Goal: Task Accomplishment & Management: Manage account settings

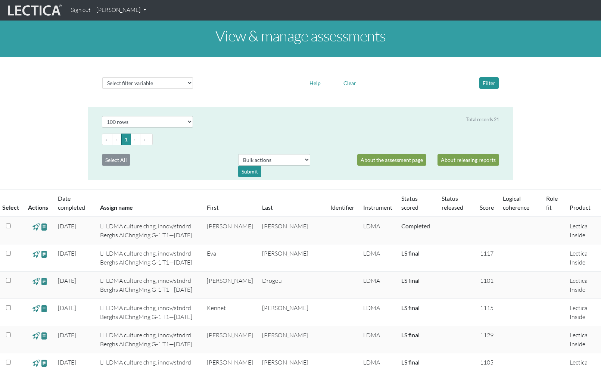
select select "100"
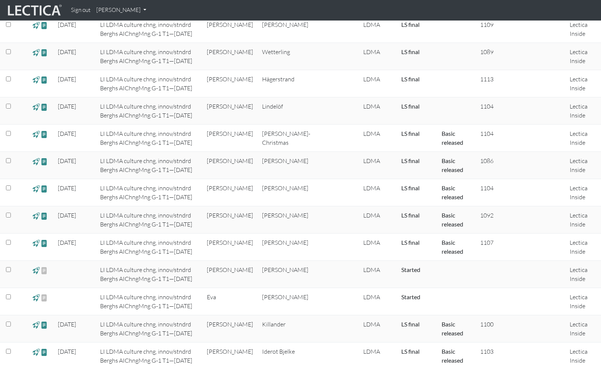
scroll to position [317, 0]
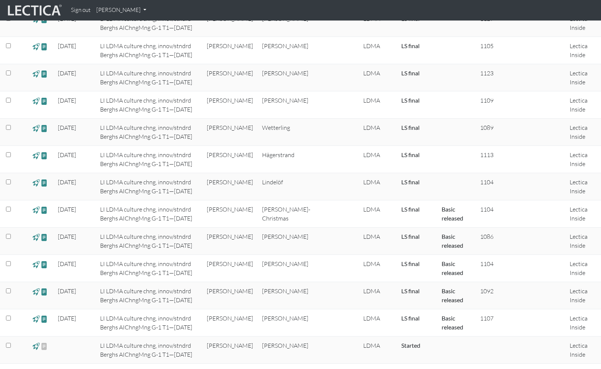
click at [9, 183] on input "checkbox" at bounding box center [8, 182] width 5 height 5
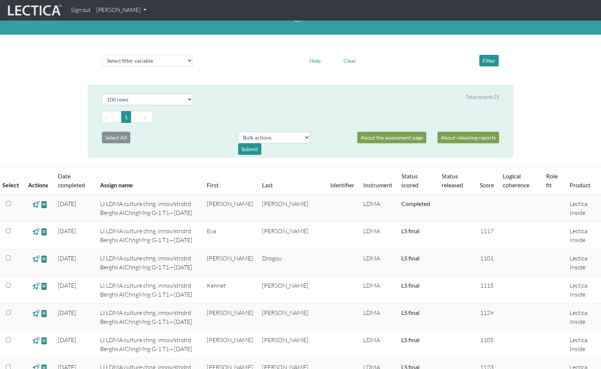
scroll to position [0, 0]
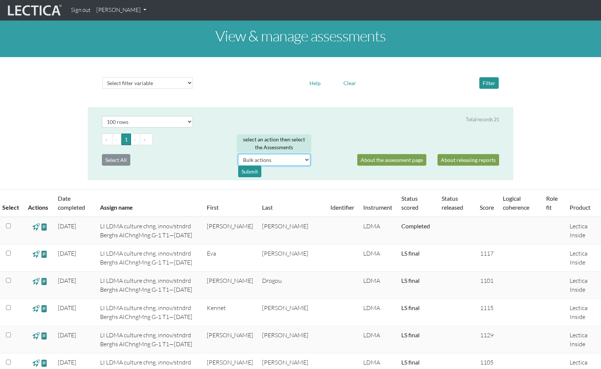
click at [306, 161] on select "Bulk actions download test-taker data" at bounding box center [274, 160] width 72 height 12
click at [191, 83] on select "Select filter variable Assignment name Date started Date completed First name G…" at bounding box center [147, 83] width 91 height 12
click at [9, 226] on input "checkbox" at bounding box center [8, 226] width 5 height 5
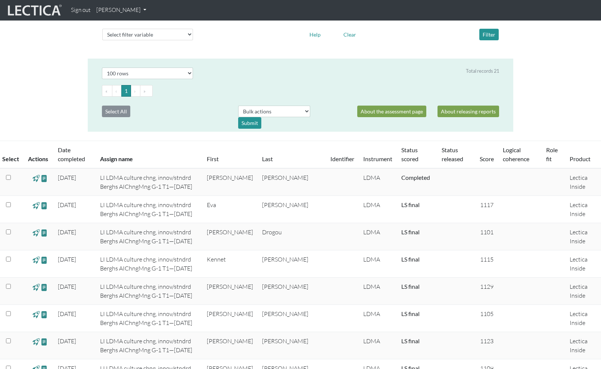
scroll to position [53, 0]
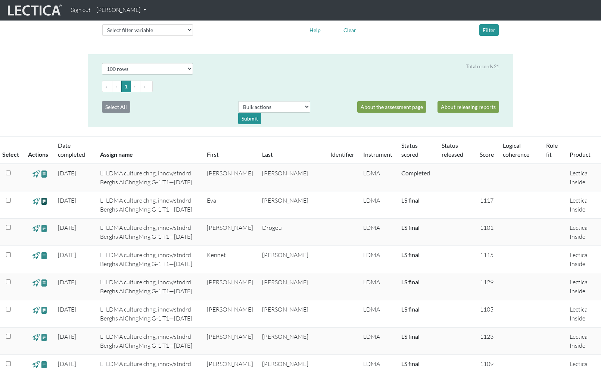
click at [44, 202] on span at bounding box center [44, 201] width 7 height 9
click at [35, 202] on span at bounding box center [35, 201] width 7 height 9
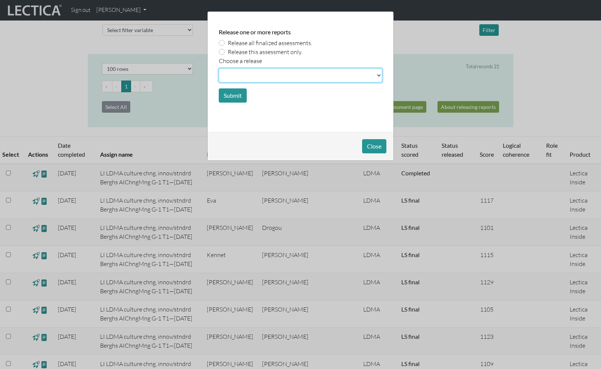
click at [379, 76] on select at bounding box center [300, 75] width 163 height 14
select select "basic"
click at [219, 68] on select at bounding box center [300, 75] width 163 height 14
click at [228, 42] on label "Release all finalized assessments." at bounding box center [270, 42] width 84 height 9
click at [223, 42] on input "Release all finalized assessments." at bounding box center [222, 41] width 6 height 7
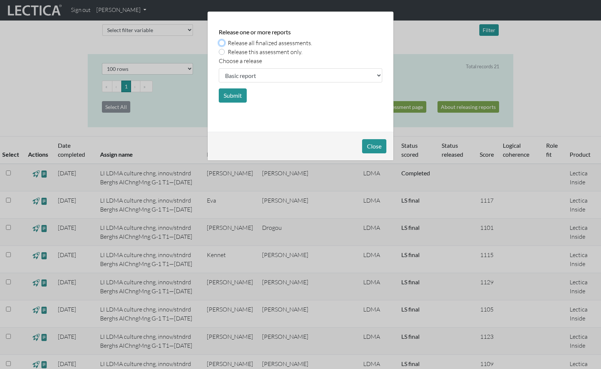
radio input "true"
click at [374, 146] on button "Close" at bounding box center [374, 146] width 24 height 14
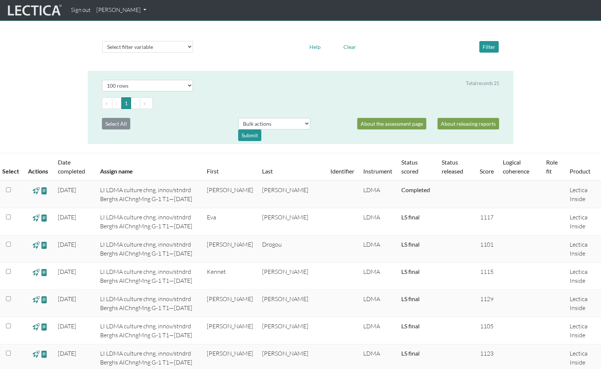
scroll to position [0, 0]
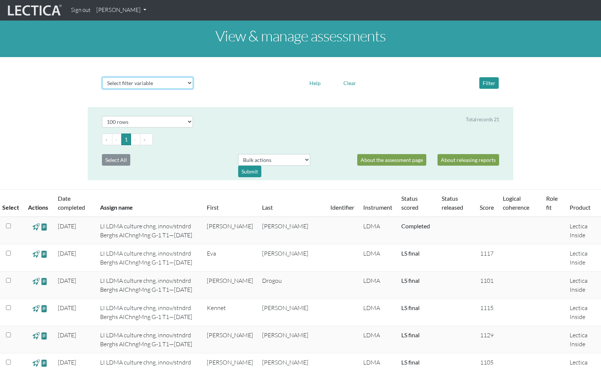
click at [188, 82] on select "Select filter variable Assignment name Date started Date completed First name G…" at bounding box center [147, 83] width 91 height 12
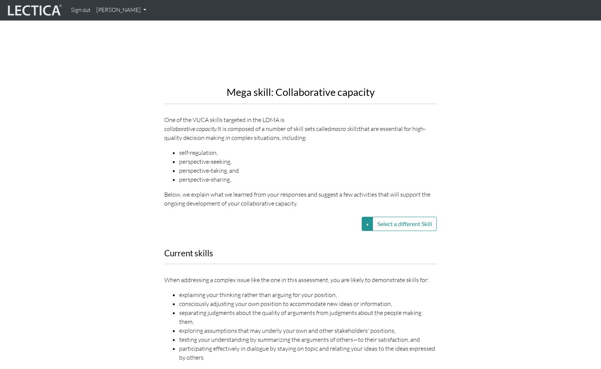
scroll to position [827, 0]
click at [365, 215] on button "Select a different Skill" at bounding box center [367, 222] width 11 height 14
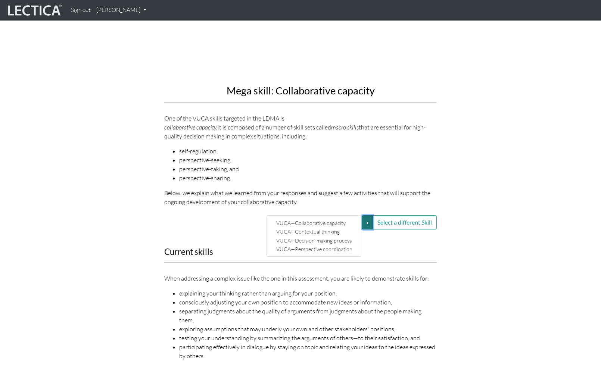
click at [365, 215] on button "Select a different Skill" at bounding box center [367, 222] width 11 height 14
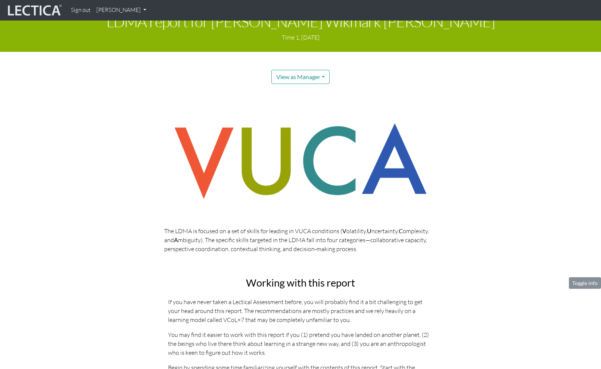
scroll to position [0, 0]
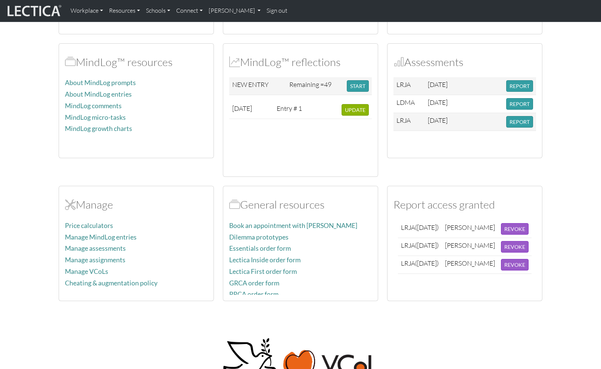
scroll to position [3, 0]
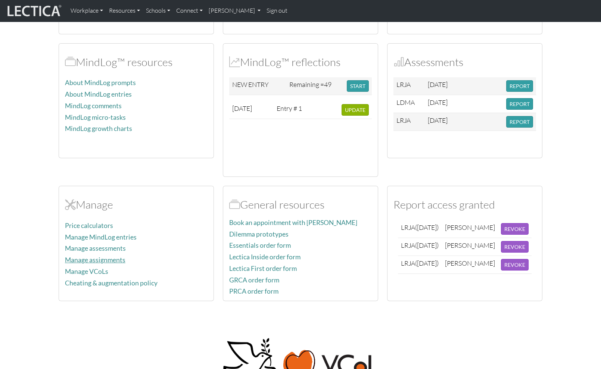
click at [87, 261] on link "Manage assignments" at bounding box center [95, 260] width 60 height 8
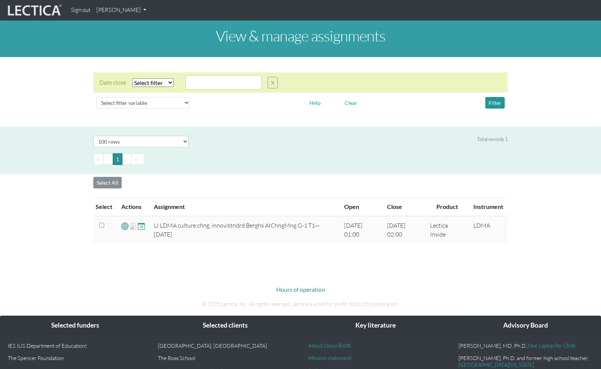
select select "100"
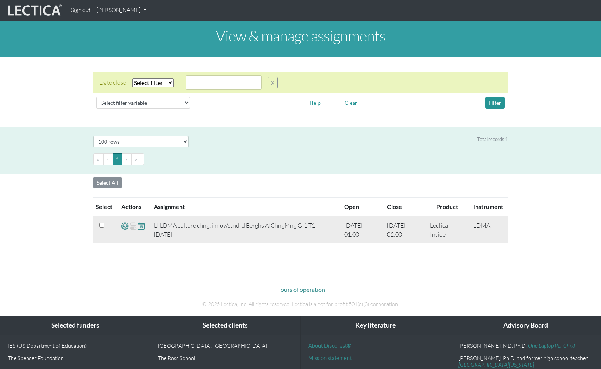
click at [124, 227] on span at bounding box center [124, 226] width 7 height 9
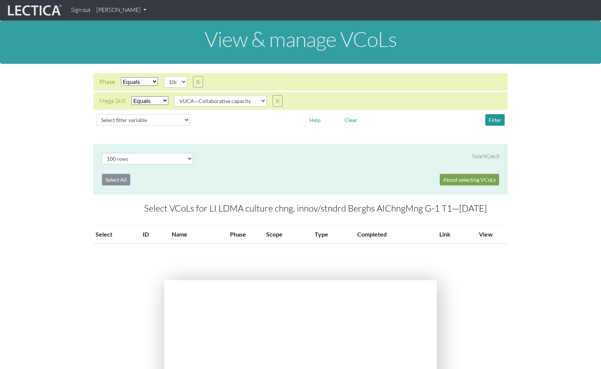
select select "100"
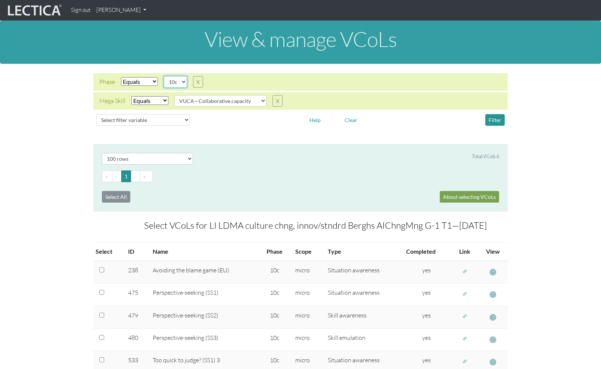
click at [185, 81] on select "10c 10d 11a 11b" at bounding box center [175, 82] width 23 height 12
click at [164, 76] on select "10c 10d 11a 11b" at bounding box center [175, 82] width 23 height 12
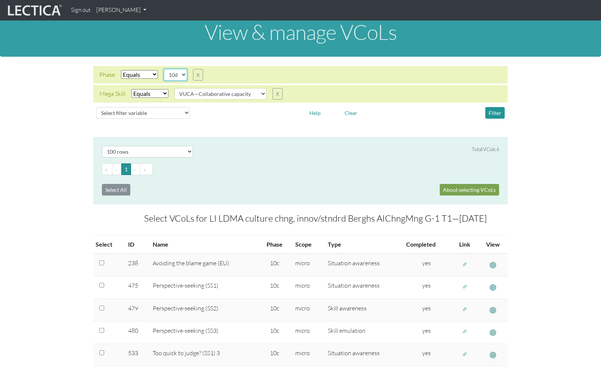
scroll to position [6, 0]
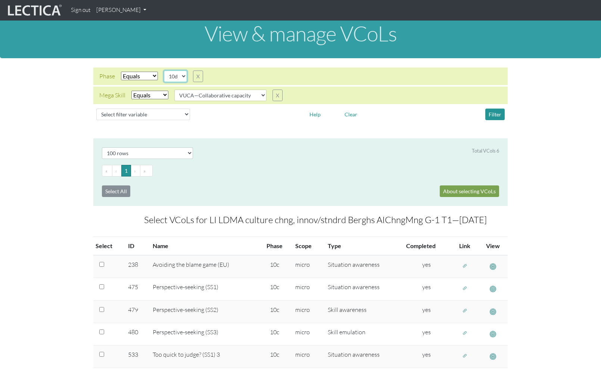
click at [184, 76] on select "10c 10d 11a 11b" at bounding box center [175, 77] width 23 height 12
click at [164, 71] on select "10c 10d 11a 11b" at bounding box center [175, 77] width 23 height 12
click at [493, 113] on button "Filter" at bounding box center [494, 115] width 19 height 12
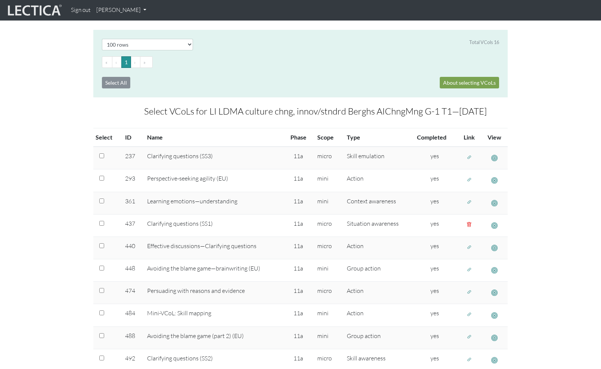
scroll to position [119, 0]
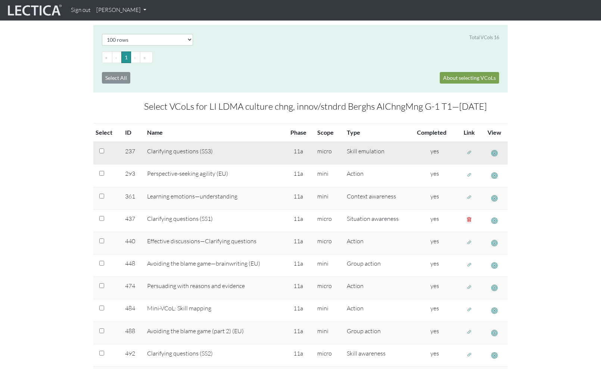
click at [469, 152] on span "button" at bounding box center [469, 152] width 5 height 6
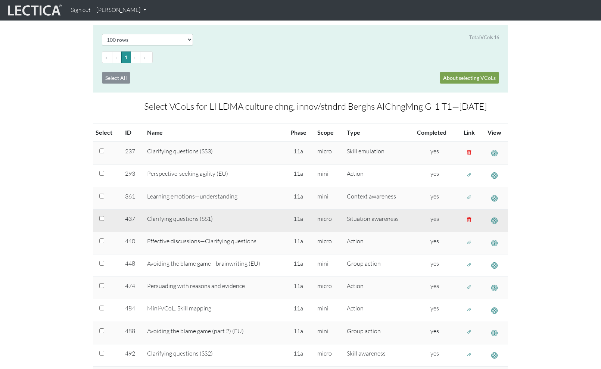
click at [469, 220] on span "button" at bounding box center [469, 220] width 5 height 6
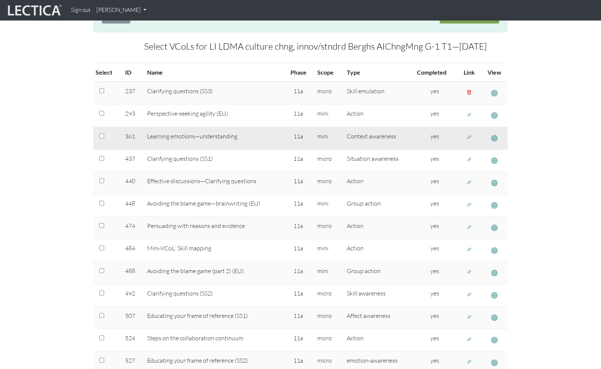
scroll to position [181, 0]
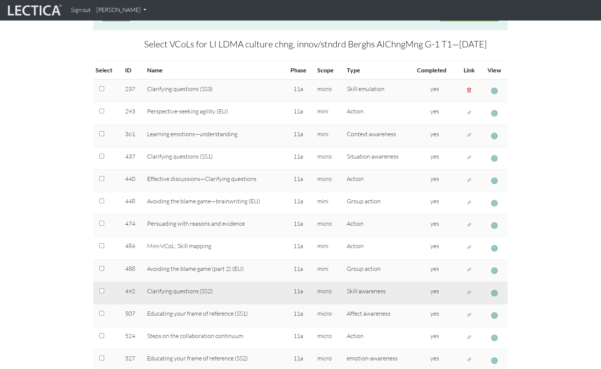
click at [468, 293] on span "button" at bounding box center [469, 292] width 5 height 6
click at [493, 294] on span "button" at bounding box center [494, 293] width 6 height 8
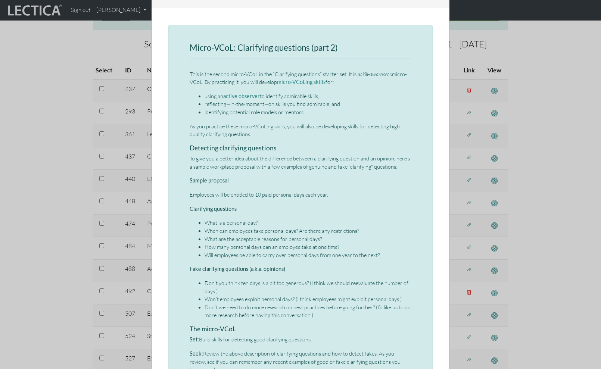
scroll to position [0, 0]
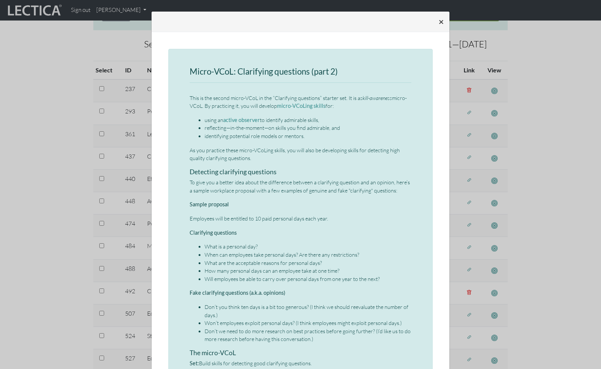
click at [439, 22] on span "×" at bounding box center [441, 21] width 5 height 11
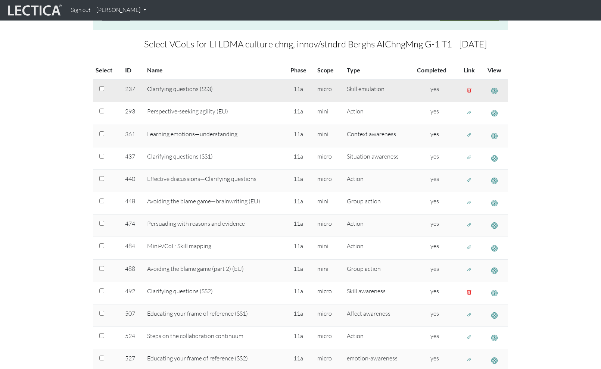
click at [467, 90] on span "button" at bounding box center [469, 90] width 5 height 6
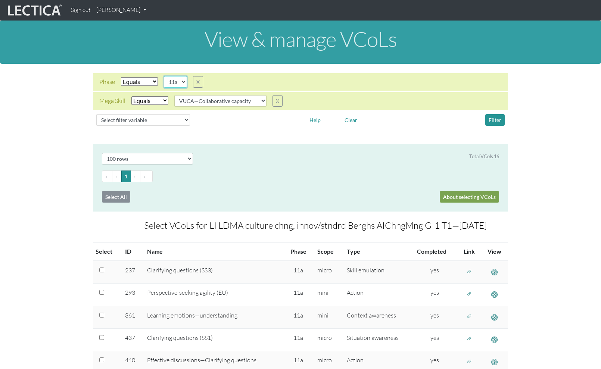
click at [183, 81] on select "10c 10d 11a 11b" at bounding box center [175, 82] width 23 height 12
click at [164, 76] on select "10c 10d 11a 11b" at bounding box center [175, 82] width 23 height 12
click at [492, 121] on button "Filter" at bounding box center [494, 120] width 19 height 12
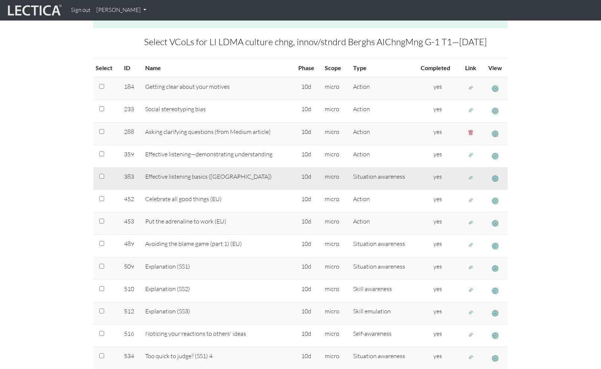
scroll to position [176, 0]
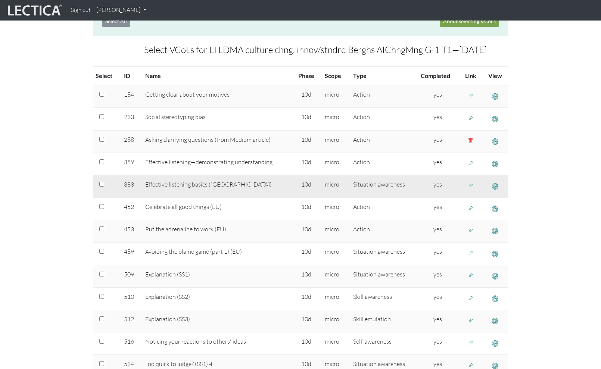
click at [470, 186] on span "button" at bounding box center [470, 186] width 5 height 6
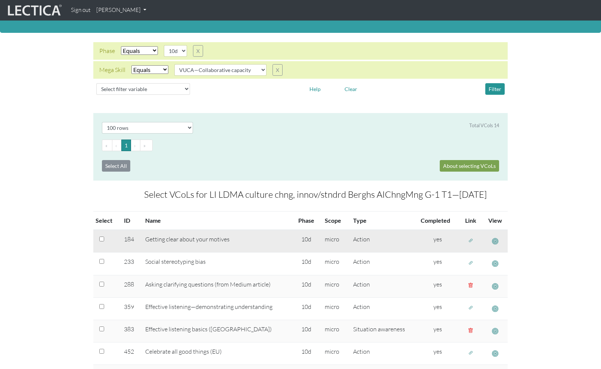
scroll to position [0, 0]
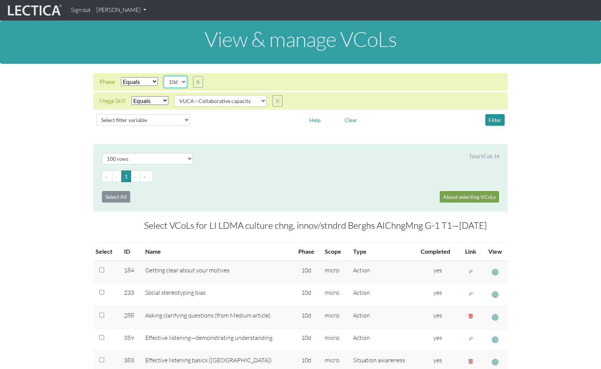
click at [182, 82] on select "10c 10d 11a 11b" at bounding box center [175, 82] width 23 height 12
click at [164, 76] on select "10c 10d 11a 11b" at bounding box center [175, 82] width 23 height 12
click at [496, 122] on button "Filter" at bounding box center [494, 120] width 19 height 12
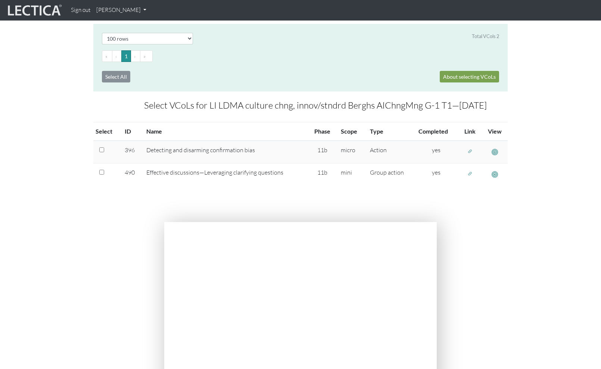
scroll to position [121, 0]
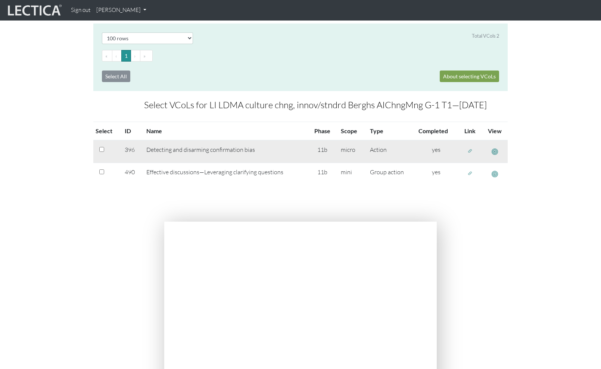
click at [492, 152] on span "button" at bounding box center [495, 152] width 6 height 8
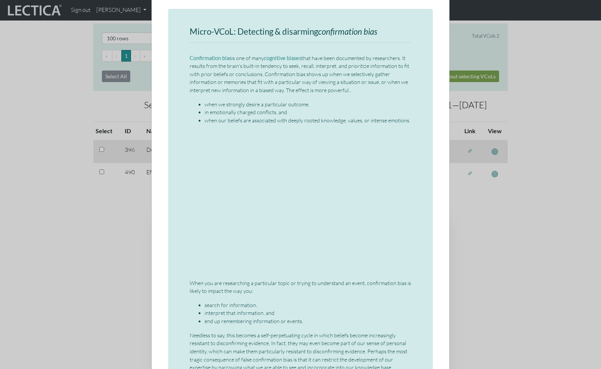
scroll to position [0, 0]
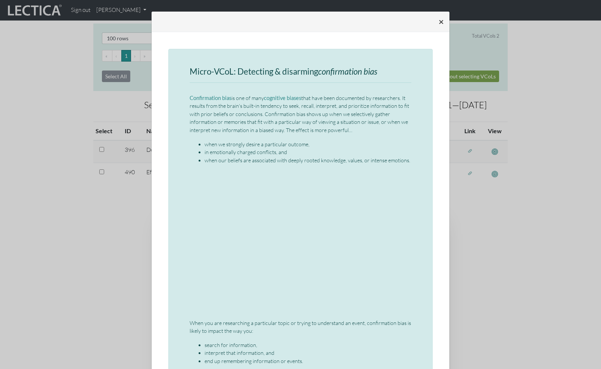
click at [440, 21] on span "×" at bounding box center [441, 21] width 5 height 11
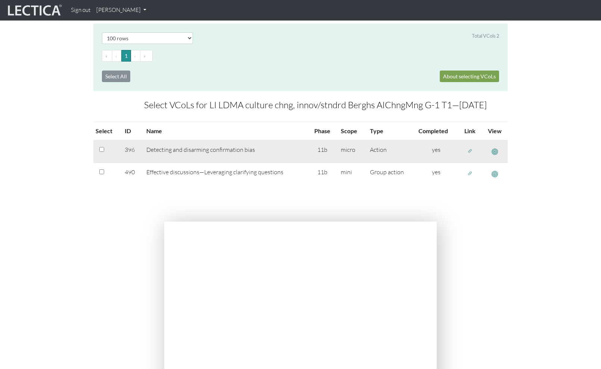
click at [470, 151] on span "button" at bounding box center [469, 151] width 5 height 6
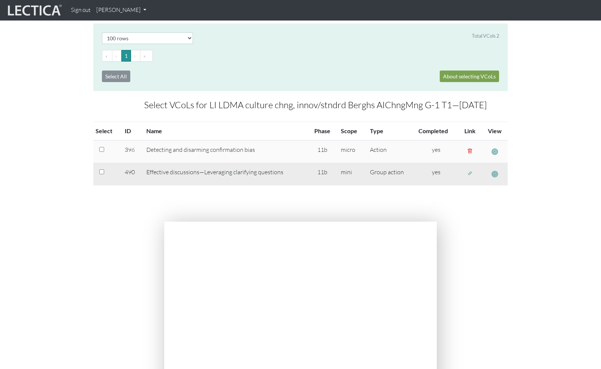
click at [495, 175] on span "button" at bounding box center [495, 174] width 6 height 8
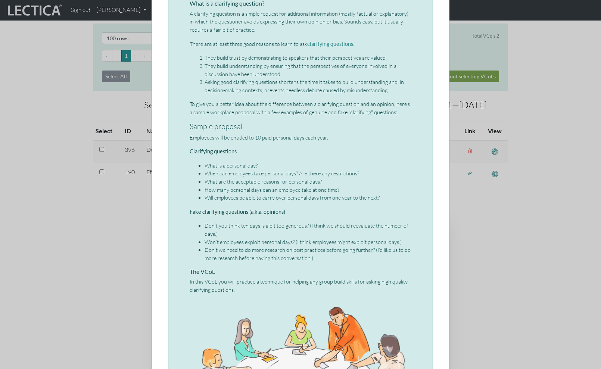
scroll to position [106, 0]
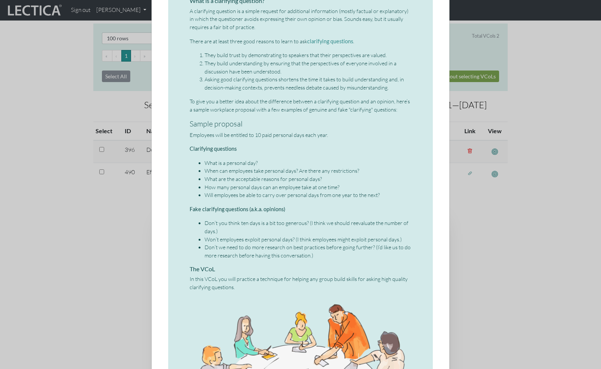
click at [400, 171] on li "When can employees take personal days? Are there any restrictions?" at bounding box center [308, 171] width 207 height 8
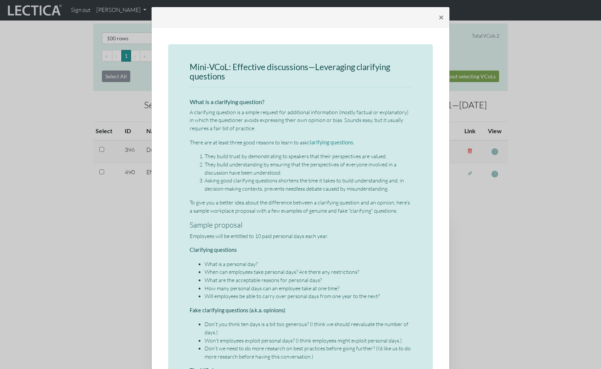
scroll to position [0, 0]
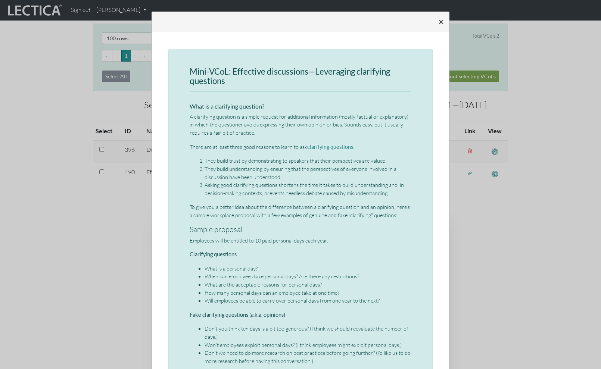
click at [441, 21] on span "×" at bounding box center [441, 21] width 5 height 11
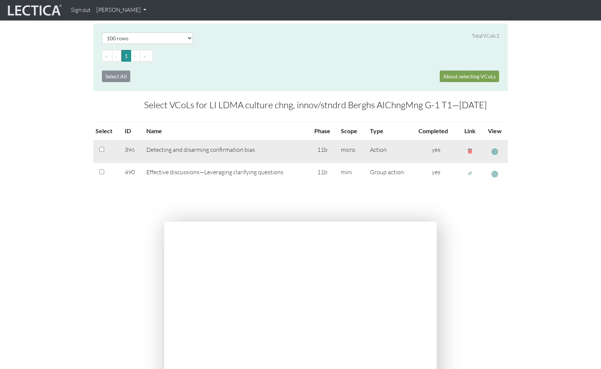
click at [469, 152] on span "button" at bounding box center [469, 151] width 5 height 6
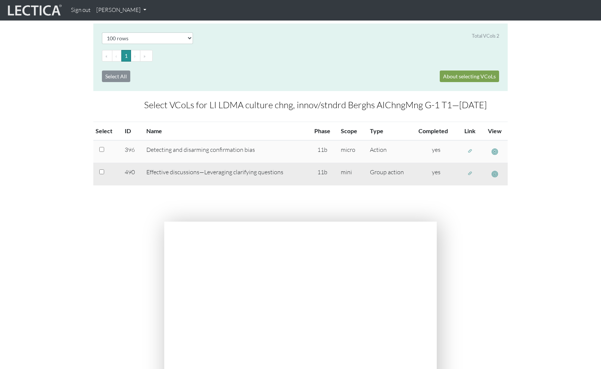
click at [469, 174] on span "button" at bounding box center [469, 173] width 5 height 6
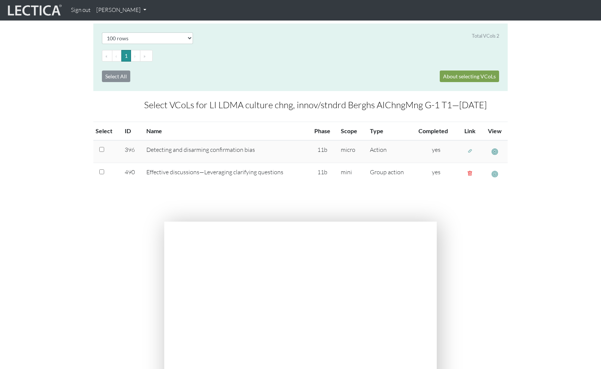
click at [483, 231] on div at bounding box center [301, 335] width 426 height 226
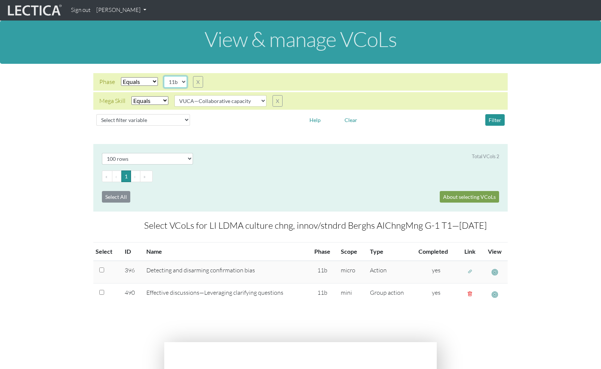
click at [183, 82] on select "10c 10d 11a 11b" at bounding box center [175, 82] width 23 height 12
select select "10c"
click at [164, 76] on select "10c 10d 11a 11b" at bounding box center [175, 82] width 23 height 12
click at [494, 121] on button "Filter" at bounding box center [494, 120] width 19 height 12
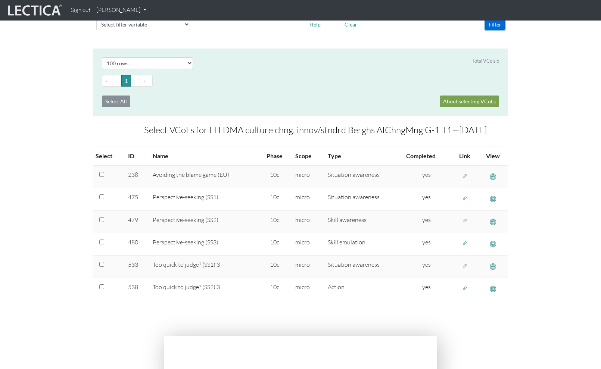
scroll to position [98, 0]
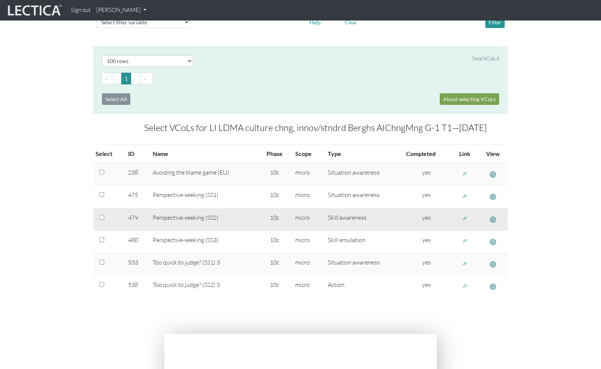
click at [462, 219] on span "button" at bounding box center [464, 219] width 5 height 6
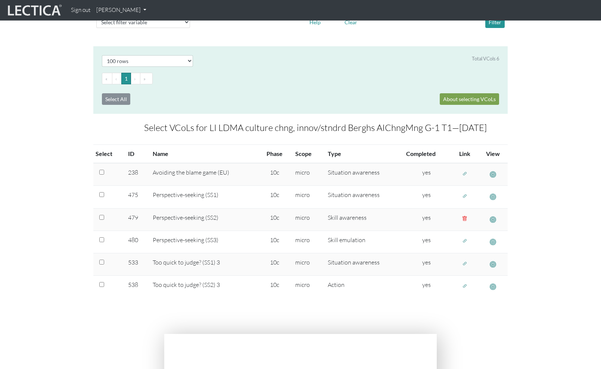
click at [296, 76] on ul "« ‹ 1 › »" at bounding box center [300, 79] width 397 height 12
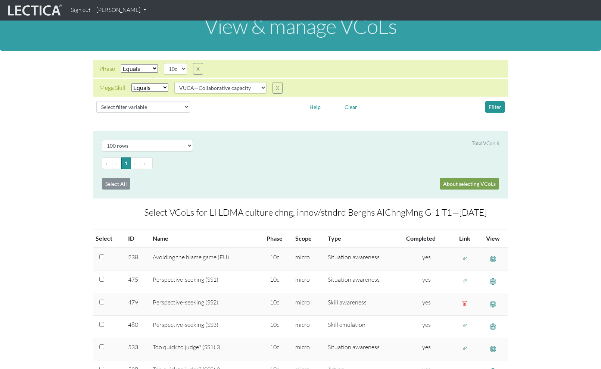
scroll to position [0, 0]
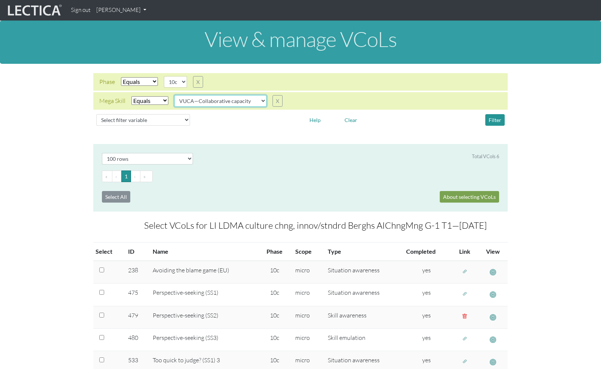
click at [262, 100] on select "VUCA—Collaborative capacity VUCA—Contextual thinking VUCA—Decision-making proce…" at bounding box center [220, 101] width 92 height 12
select select "VUCA—Perspective coordination"
click at [175, 95] on select "VUCA—Collaborative capacity VUCA—Contextual thinking VUCA—Decision-making proce…" at bounding box center [220, 101] width 92 height 12
click at [498, 123] on button "Filter" at bounding box center [494, 120] width 19 height 12
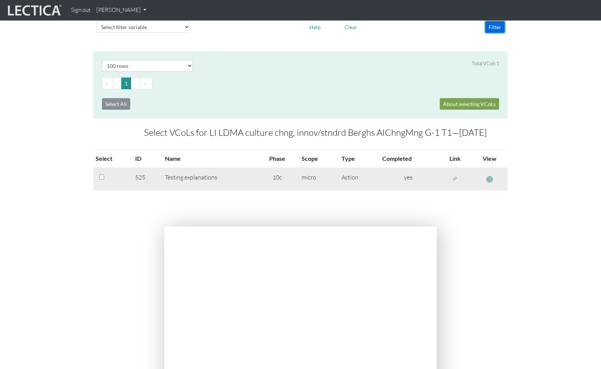
scroll to position [14, 0]
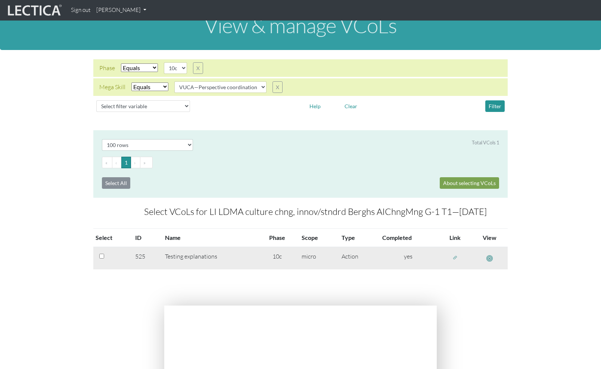
click at [488, 258] on span "button" at bounding box center [489, 259] width 6 height 8
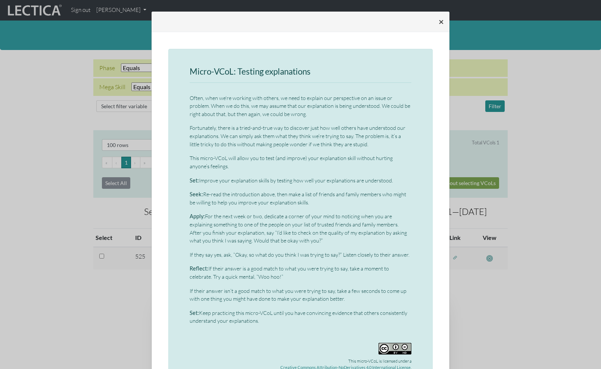
click at [440, 22] on span "×" at bounding box center [441, 21] width 5 height 11
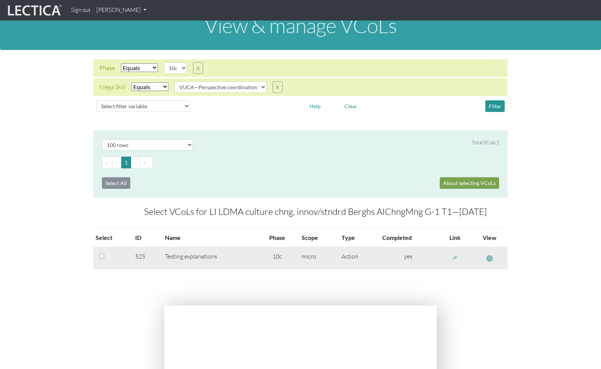
click at [456, 257] on span "button" at bounding box center [454, 258] width 5 height 6
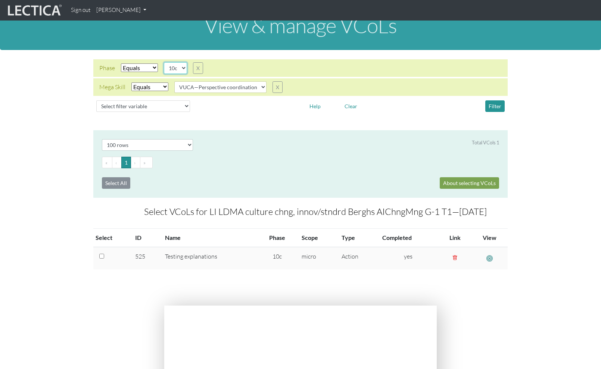
click at [183, 68] on select "10c 10d 11a 11b" at bounding box center [175, 68] width 23 height 12
click at [164, 62] on select "10c 10d 11a 11b" at bounding box center [175, 68] width 23 height 12
click at [493, 108] on button "Filter" at bounding box center [494, 106] width 19 height 12
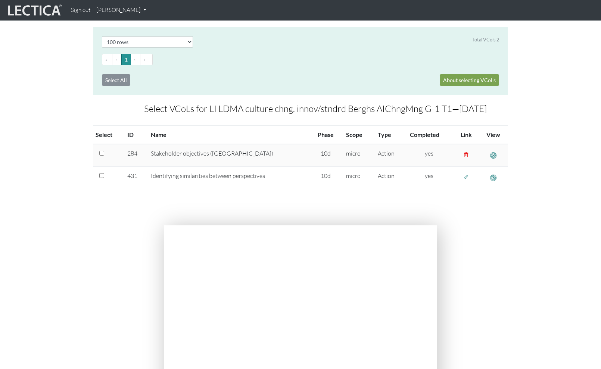
scroll to position [118, 0]
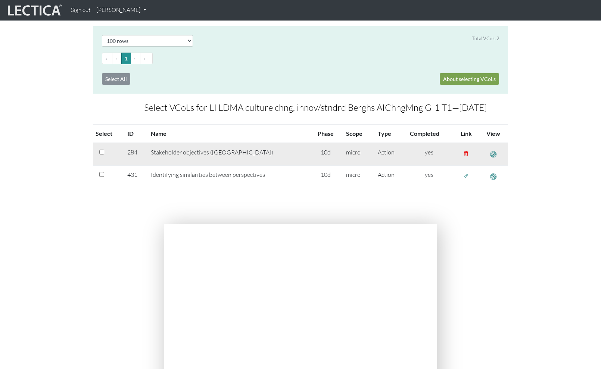
click at [494, 155] on span "button" at bounding box center [493, 154] width 6 height 8
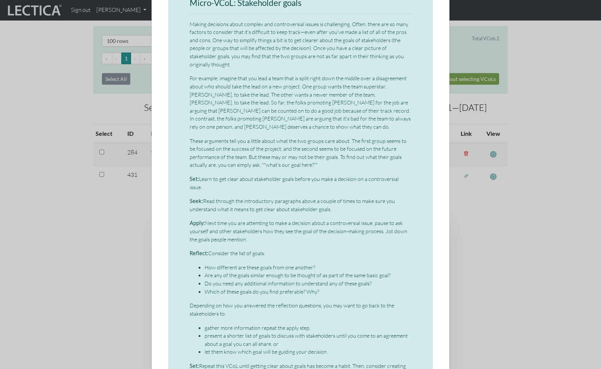
scroll to position [0, 0]
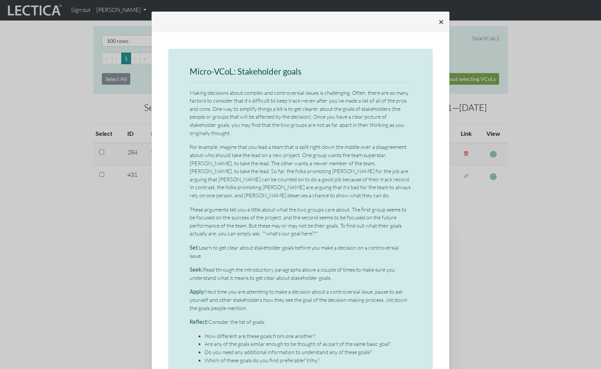
click at [442, 21] on span "×" at bounding box center [441, 21] width 5 height 11
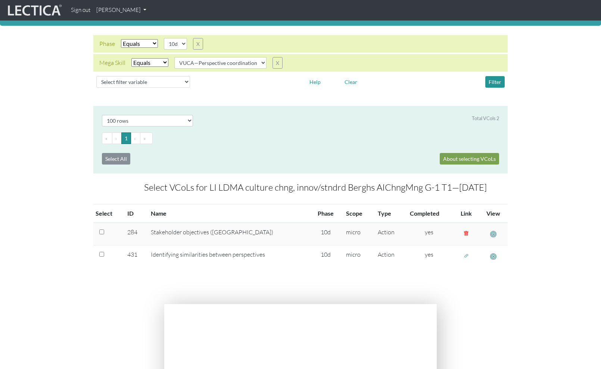
scroll to position [37, 0]
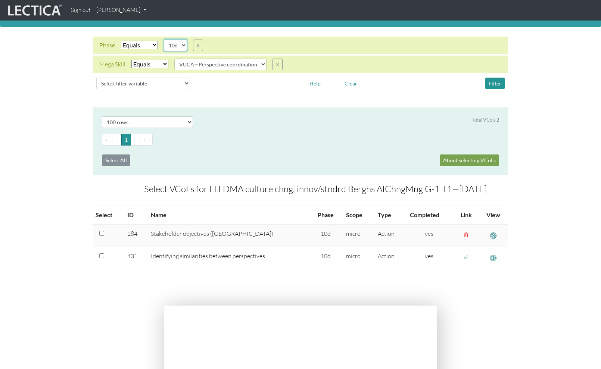
click at [182, 46] on select "10c 10d 11a 11b" at bounding box center [175, 46] width 23 height 12
click at [164, 40] on select "10c 10d 11a 11b" at bounding box center [175, 46] width 23 height 12
click at [494, 85] on button "Filter" at bounding box center [494, 84] width 19 height 12
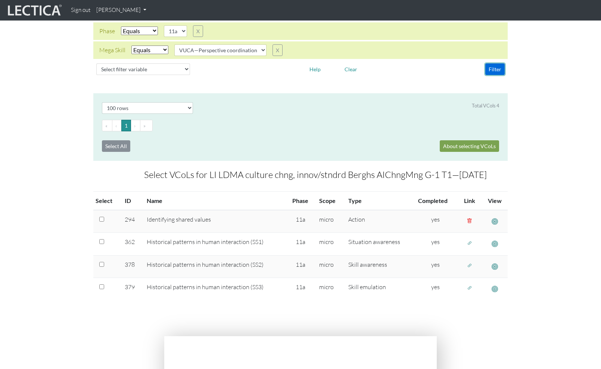
scroll to position [53, 0]
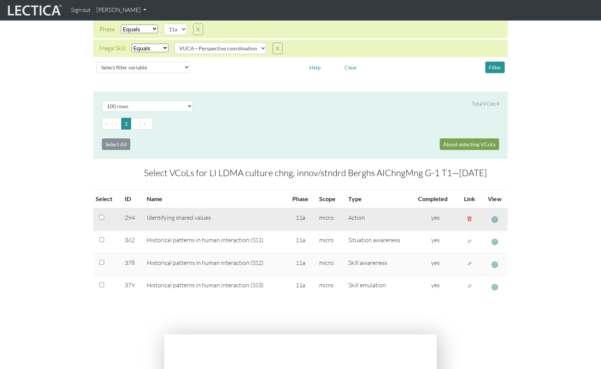
click at [494, 220] on span "button" at bounding box center [495, 220] width 6 height 8
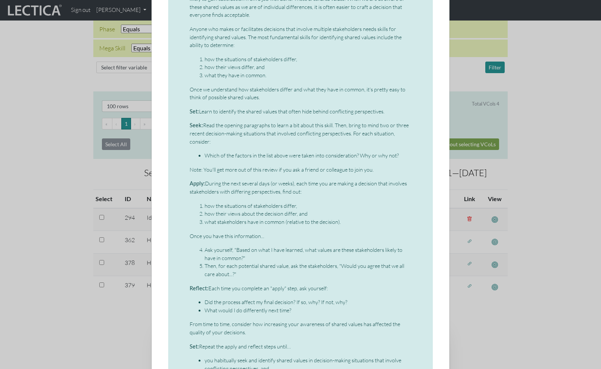
scroll to position [0, 0]
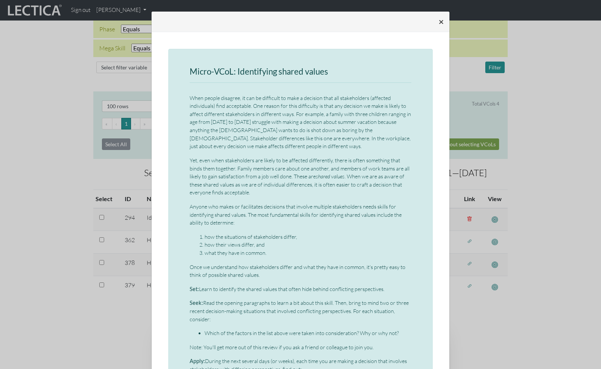
click at [441, 20] on span "×" at bounding box center [441, 21] width 5 height 11
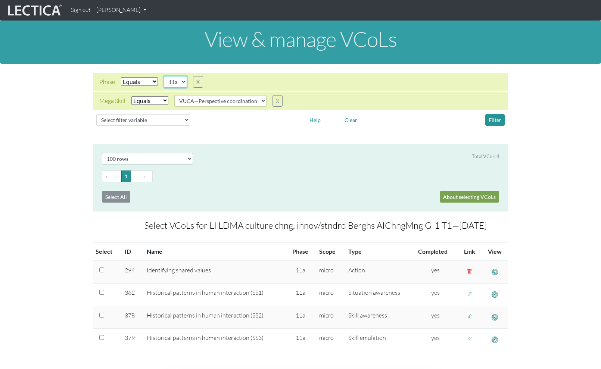
click at [183, 83] on select "10c 10d 11a 11b" at bounding box center [175, 82] width 23 height 12
click at [164, 76] on select "10c 10d 11a 11b" at bounding box center [175, 82] width 23 height 12
click at [492, 122] on button "Filter" at bounding box center [494, 120] width 19 height 12
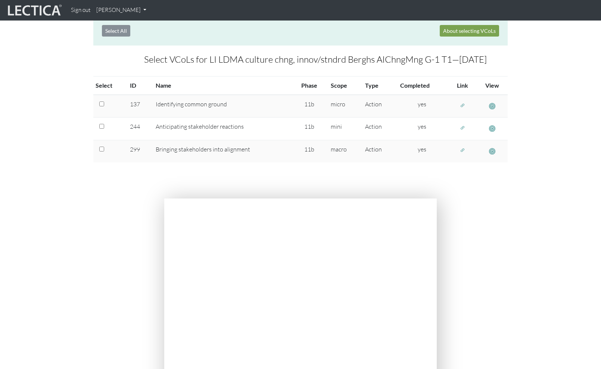
scroll to position [166, 0]
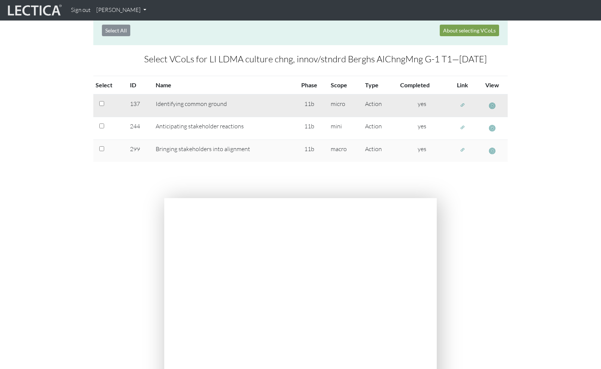
click at [491, 106] on span "button" at bounding box center [492, 106] width 6 height 8
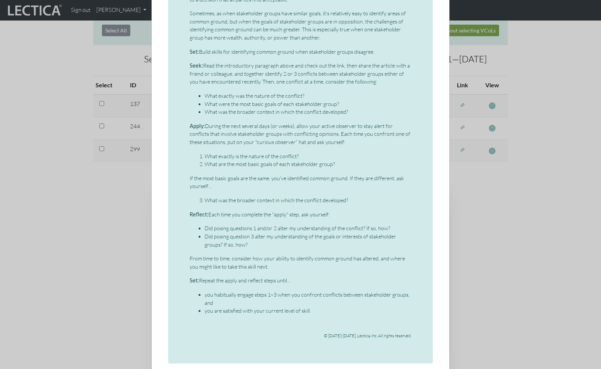
scroll to position [0, 0]
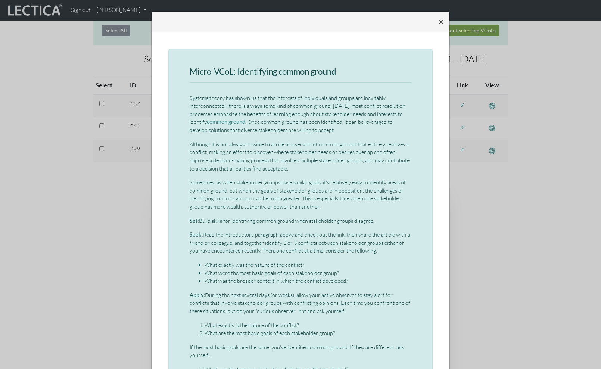
click at [442, 21] on span "×" at bounding box center [441, 21] width 5 height 11
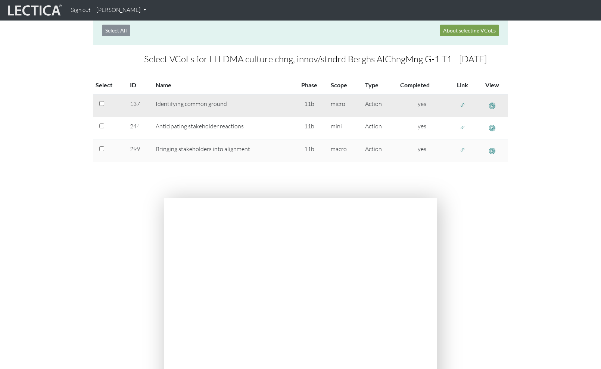
click at [461, 104] on span "button" at bounding box center [462, 105] width 5 height 6
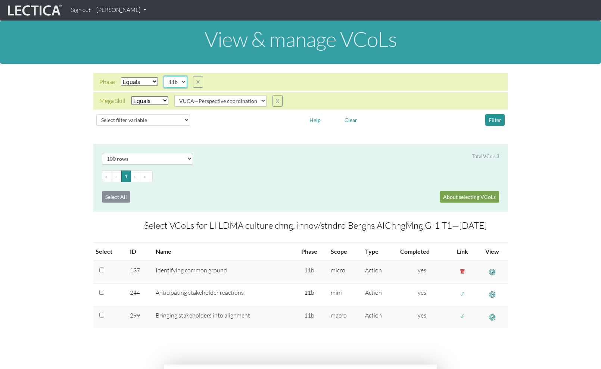
click at [183, 83] on select "10c 10d 11a 11b" at bounding box center [175, 82] width 23 height 12
select select "11a"
click at [164, 76] on select "10c 10d 11a 11b" at bounding box center [175, 82] width 23 height 12
click at [497, 122] on button "Filter" at bounding box center [494, 120] width 19 height 12
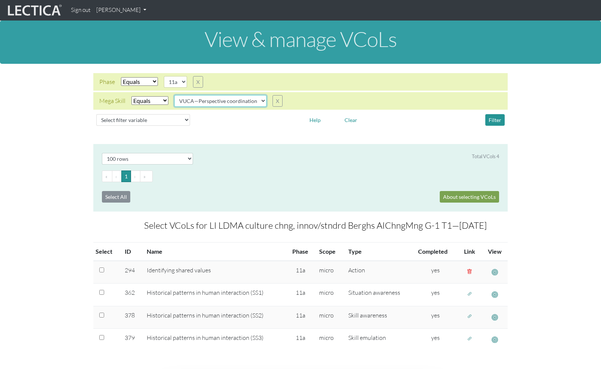
click at [260, 100] on select "VUCA—Collaborative capacity VUCA—Contextual thinking VUCA—Decision-making proce…" at bounding box center [220, 101] width 92 height 12
select select "VUCA—Contextual thinking"
click at [175, 95] on select "VUCA—Collaborative capacity VUCA—Contextual thinking VUCA—Decision-making proce…" at bounding box center [220, 101] width 92 height 12
click at [182, 80] on select "10c 10d 11a 11b" at bounding box center [175, 82] width 23 height 12
click at [164, 76] on select "10c 10d 11a 11b" at bounding box center [175, 82] width 23 height 12
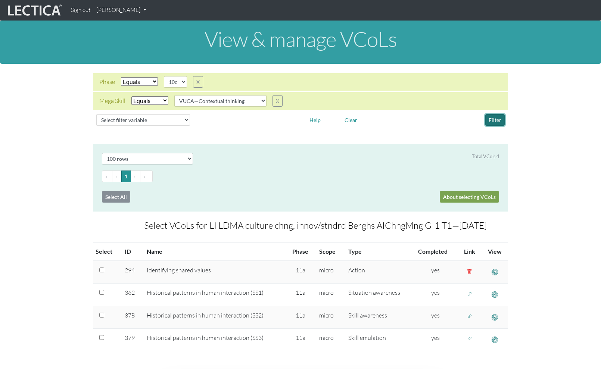
click at [490, 116] on button "Filter" at bounding box center [494, 120] width 19 height 12
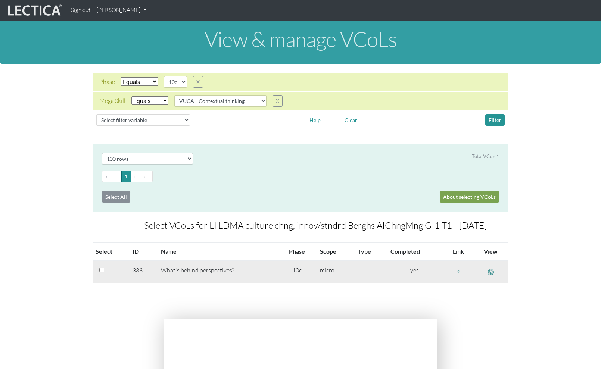
click at [491, 273] on span "button" at bounding box center [491, 272] width 6 height 8
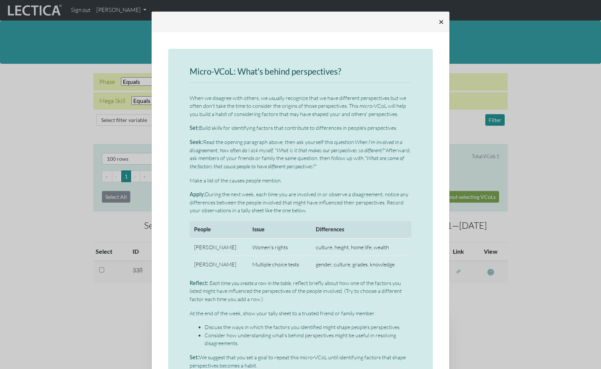
click at [441, 21] on span "×" at bounding box center [441, 21] width 5 height 11
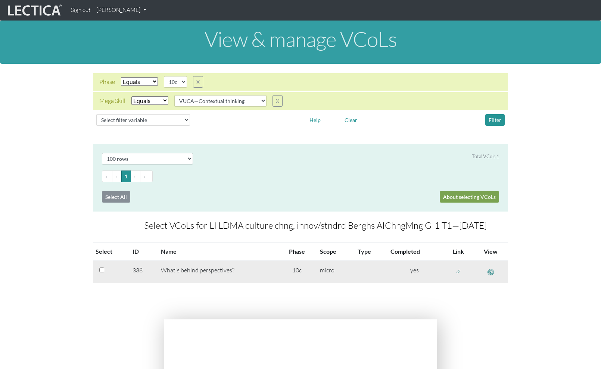
click at [456, 269] on span "button" at bounding box center [458, 271] width 5 height 6
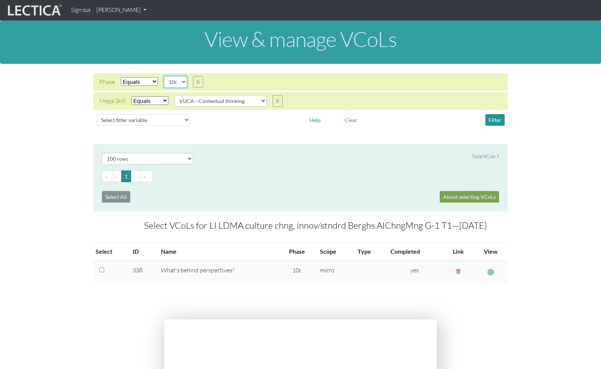
click at [184, 81] on select "10c 10d 11a 11b" at bounding box center [175, 82] width 23 height 12
click at [164, 76] on select "10c 10d 11a 11b" at bounding box center [175, 82] width 23 height 12
click at [495, 121] on button "Filter" at bounding box center [494, 120] width 19 height 12
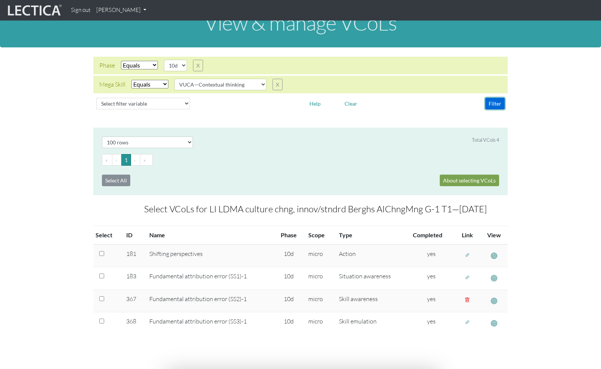
scroll to position [25, 0]
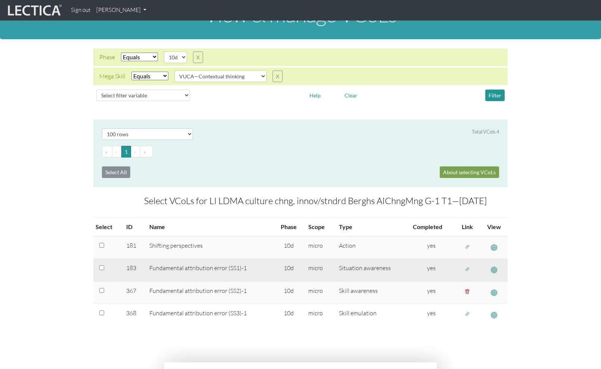
click at [471, 272] on button "button" at bounding box center [467, 270] width 12 height 12
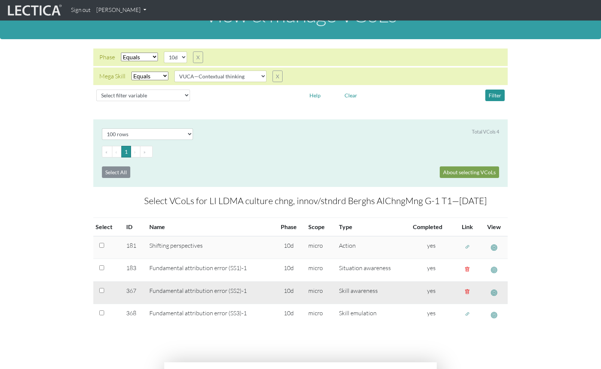
click at [467, 287] on button "button" at bounding box center [467, 292] width 12 height 12
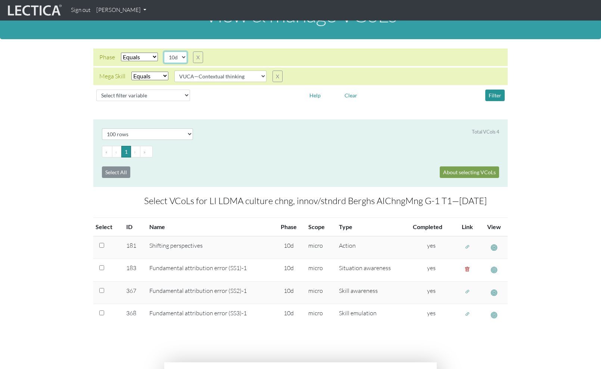
click at [183, 55] on select "10c 10d 11a 11b" at bounding box center [175, 58] width 23 height 12
click at [164, 52] on select "10c 10d 11a 11b" at bounding box center [175, 58] width 23 height 12
click at [495, 97] on button "Filter" at bounding box center [494, 96] width 19 height 12
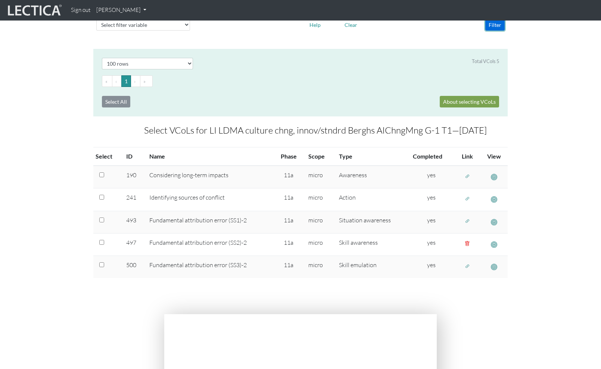
scroll to position [108, 0]
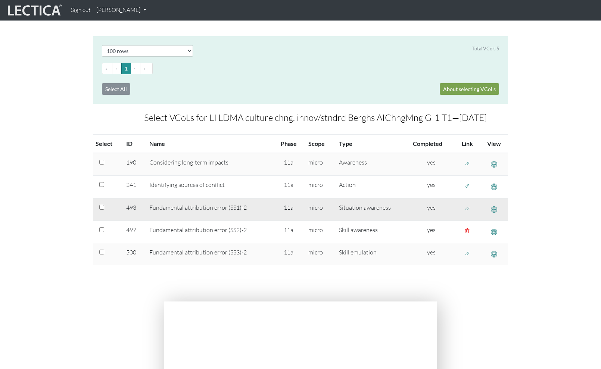
click at [466, 209] on span "button" at bounding box center [467, 209] width 5 height 6
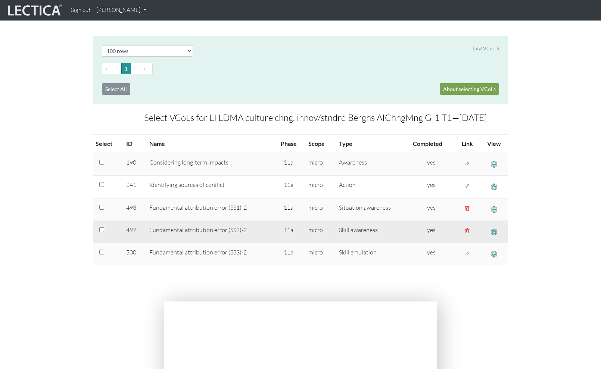
click at [468, 228] on button "button" at bounding box center [467, 231] width 12 height 12
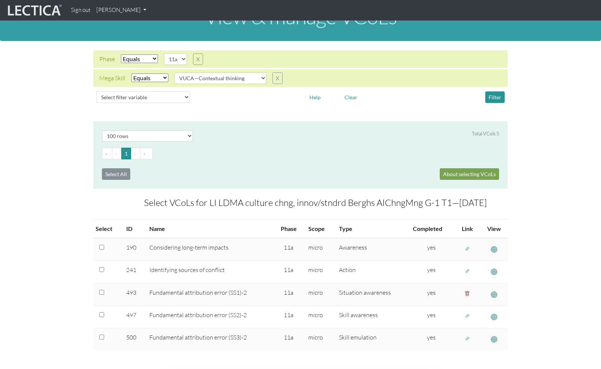
scroll to position [0, 0]
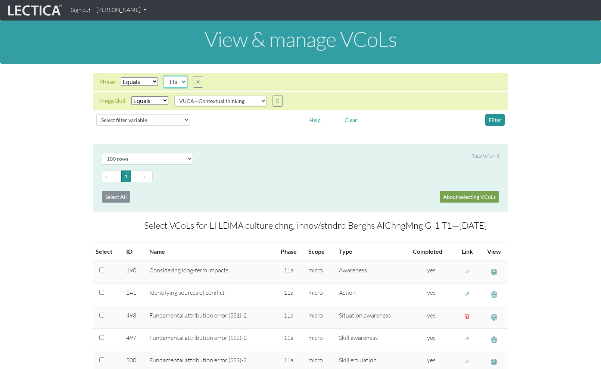
click at [183, 81] on select "10c 10d 11a 11b" at bounding box center [175, 82] width 23 height 12
select select "11b"
click at [164, 76] on select "10c 10d 11a 11b" at bounding box center [175, 82] width 23 height 12
click at [492, 120] on button "Filter" at bounding box center [494, 120] width 19 height 12
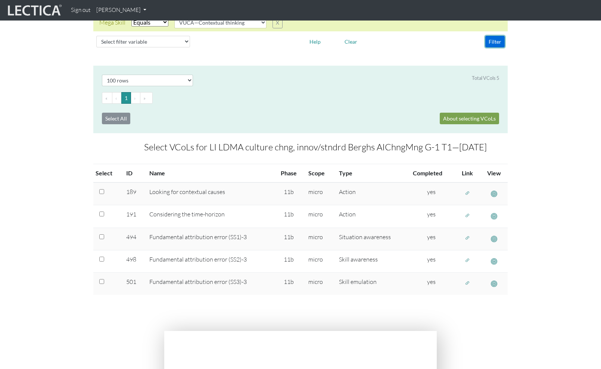
scroll to position [80, 0]
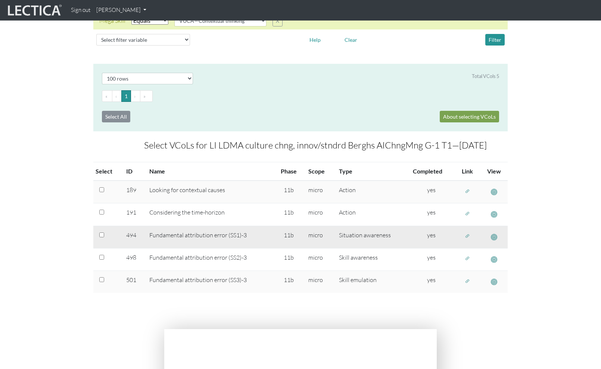
click at [467, 236] on span "button" at bounding box center [467, 236] width 5 height 6
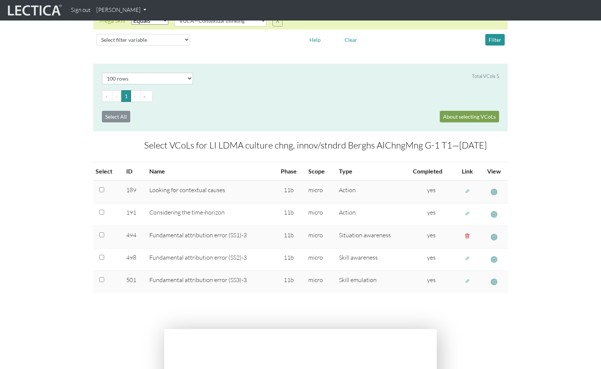
scroll to position [0, 0]
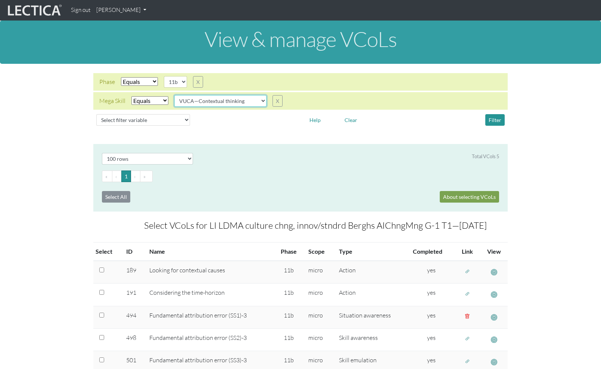
click at [255, 102] on select "VUCA—Collaborative capacity VUCA—Contextual thinking VUCA—Decision-making proce…" at bounding box center [220, 101] width 92 height 12
select select "VUCA—Decision-making process"
click at [175, 95] on select "VUCA—Collaborative capacity VUCA—Contextual thinking VUCA—Decision-making proce…" at bounding box center [220, 101] width 92 height 12
click at [495, 122] on button "Filter" at bounding box center [494, 120] width 19 height 12
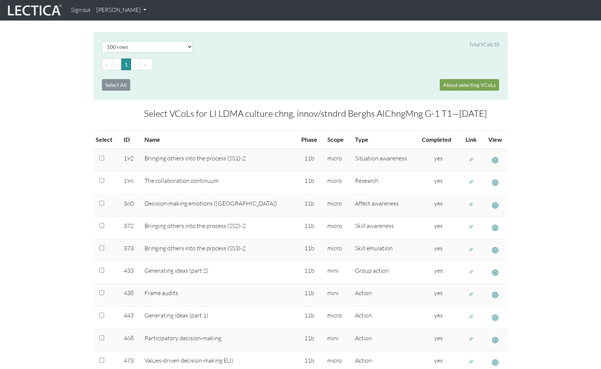
scroll to position [113, 0]
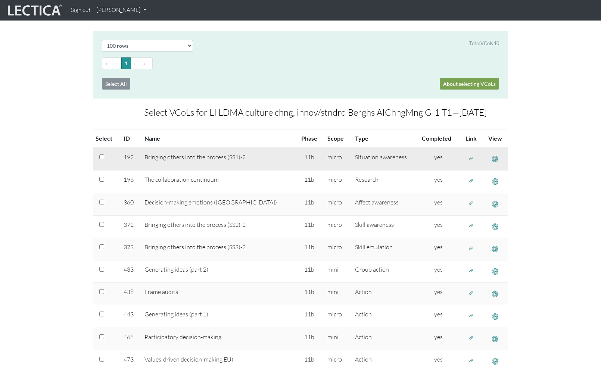
click at [495, 160] on span "button" at bounding box center [495, 159] width 6 height 8
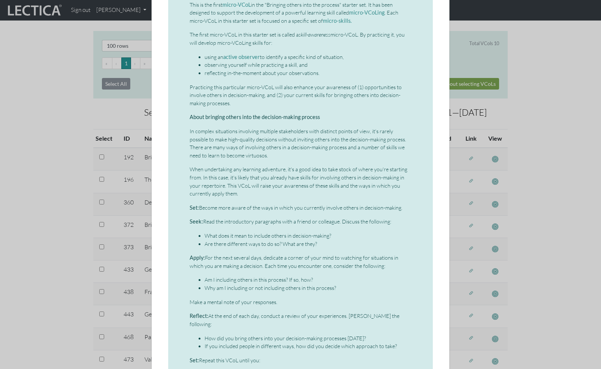
scroll to position [0, 0]
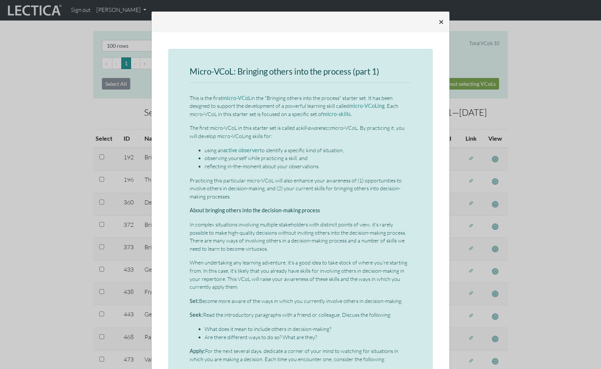
click at [441, 21] on span "×" at bounding box center [441, 21] width 5 height 11
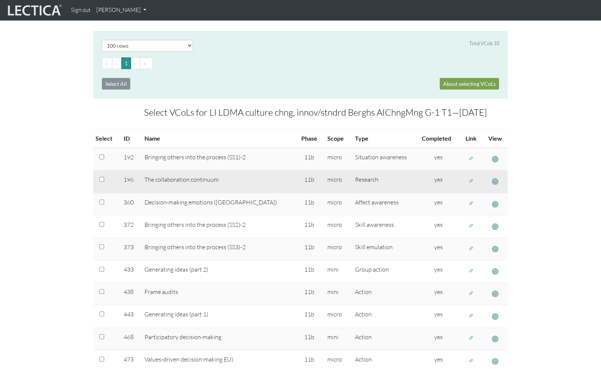
click at [493, 183] on span "button" at bounding box center [495, 182] width 6 height 8
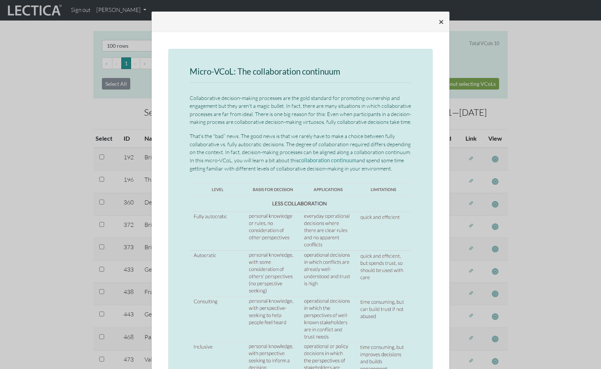
click at [440, 20] on span "×" at bounding box center [441, 21] width 5 height 11
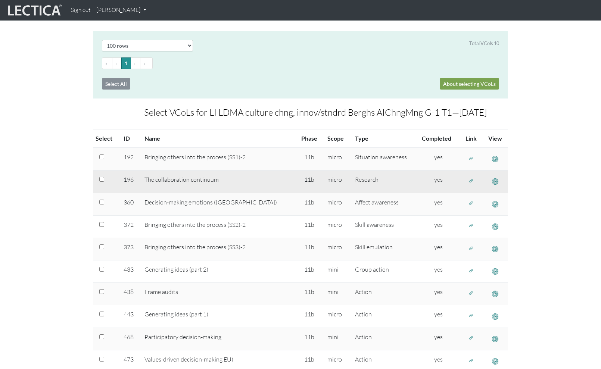
click at [468, 181] on span "button" at bounding box center [470, 181] width 5 height 6
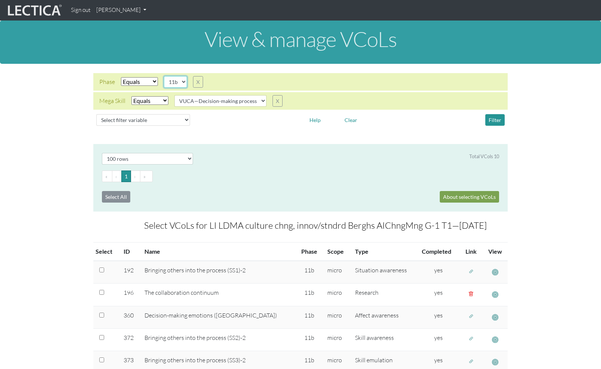
click at [183, 84] on select "10c 10d 11a 11b" at bounding box center [175, 82] width 23 height 12
click at [164, 76] on select "10c 10d 11a 11b" at bounding box center [175, 82] width 23 height 12
click at [495, 118] on button "Filter" at bounding box center [494, 120] width 19 height 12
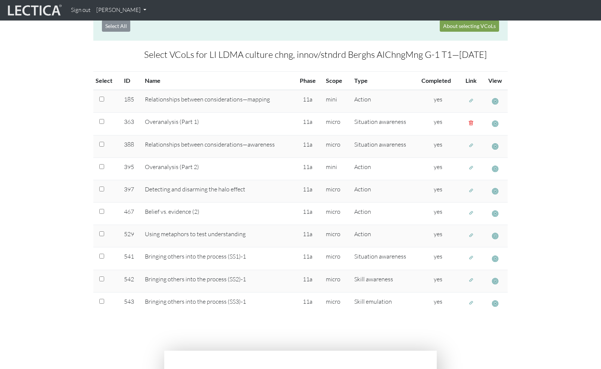
scroll to position [171, 0]
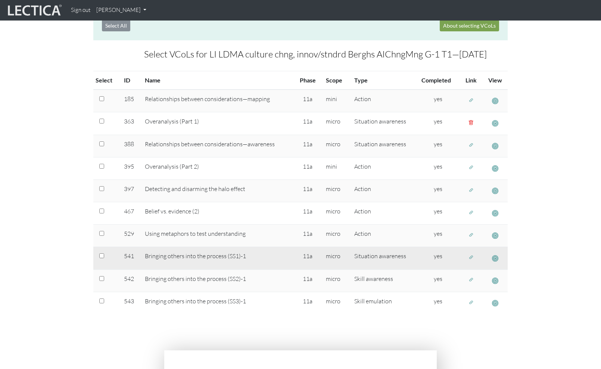
click at [469, 257] on span "button" at bounding box center [470, 257] width 5 height 6
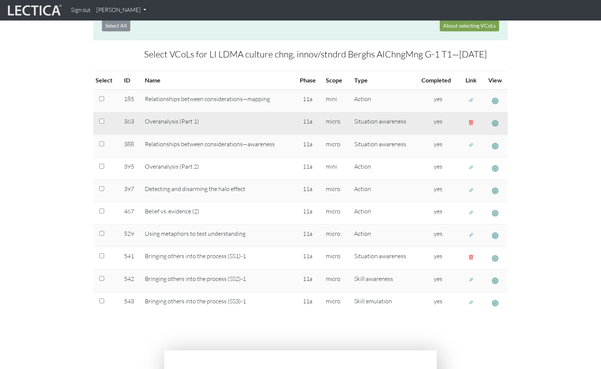
click at [470, 123] on span "button" at bounding box center [470, 122] width 5 height 6
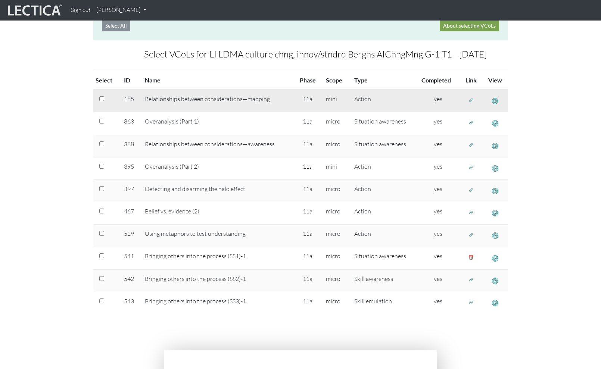
scroll to position [0, 0]
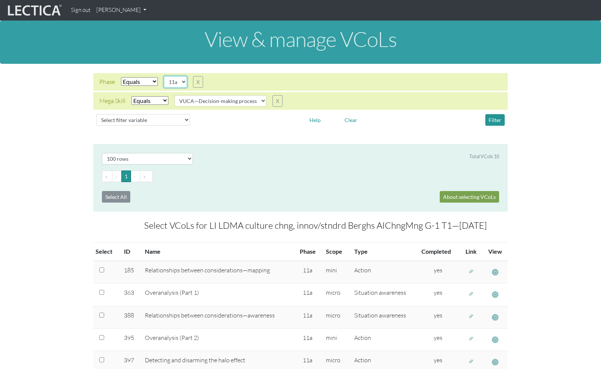
click at [183, 81] on select "10c 10d 11a 11b" at bounding box center [175, 82] width 23 height 12
click at [164, 76] on select "10c 10d 11a 11b" at bounding box center [175, 82] width 23 height 12
click at [490, 118] on button "Filter" at bounding box center [494, 120] width 19 height 12
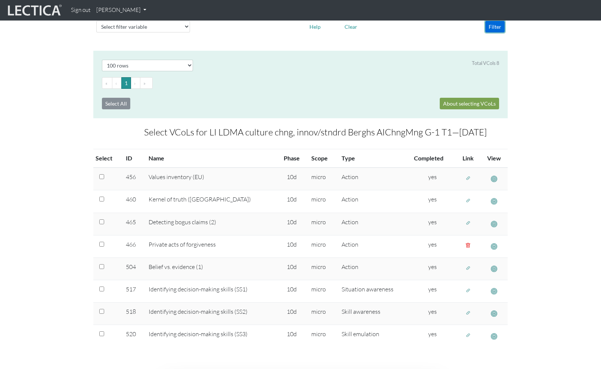
scroll to position [96, 0]
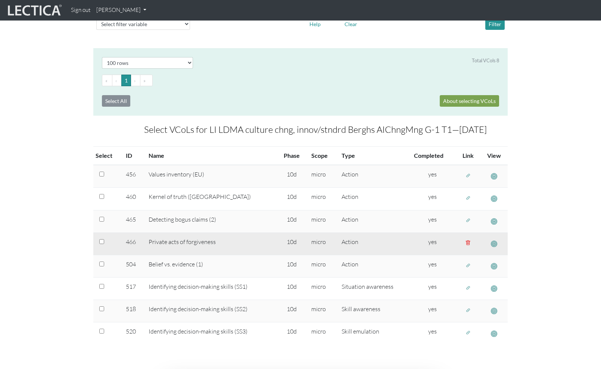
click at [491, 243] on span "button" at bounding box center [494, 244] width 6 height 8
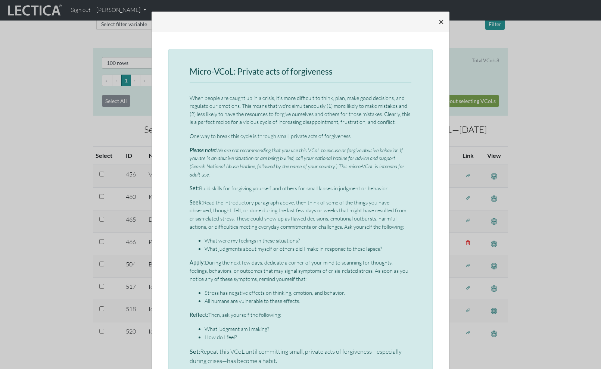
click at [440, 20] on span "×" at bounding box center [441, 21] width 5 height 11
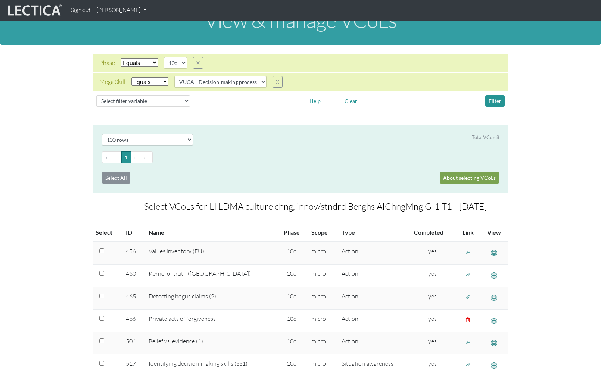
scroll to position [0, 0]
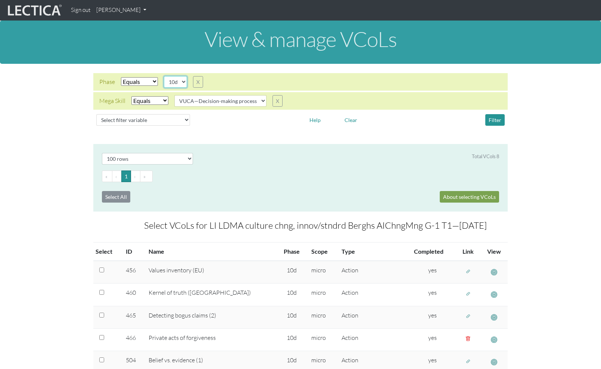
click at [183, 82] on select "10c 10d 11a 11b" at bounding box center [175, 82] width 23 height 12
select select "10c"
click at [164, 76] on select "10c 10d 11a 11b" at bounding box center [175, 82] width 23 height 12
click at [491, 119] on button "Filter" at bounding box center [494, 120] width 19 height 12
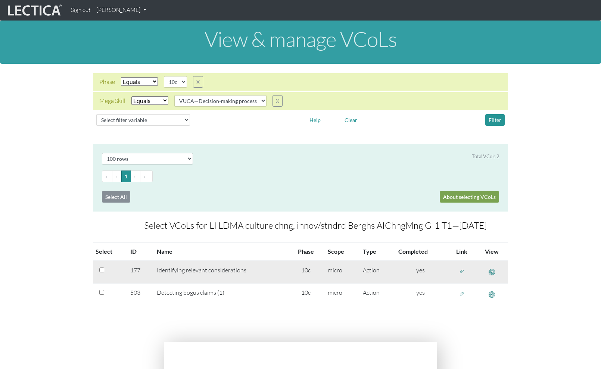
click at [496, 274] on button "button" at bounding box center [491, 272] width 13 height 13
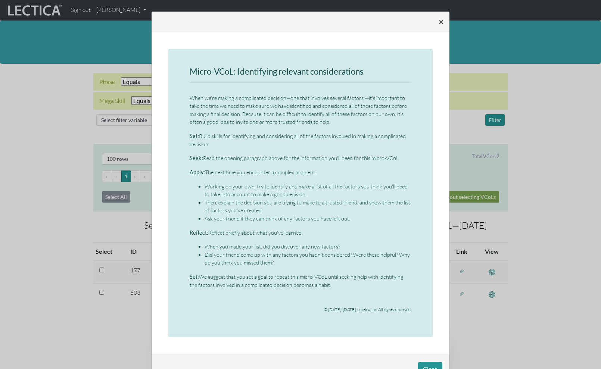
click at [441, 21] on span "×" at bounding box center [441, 21] width 5 height 11
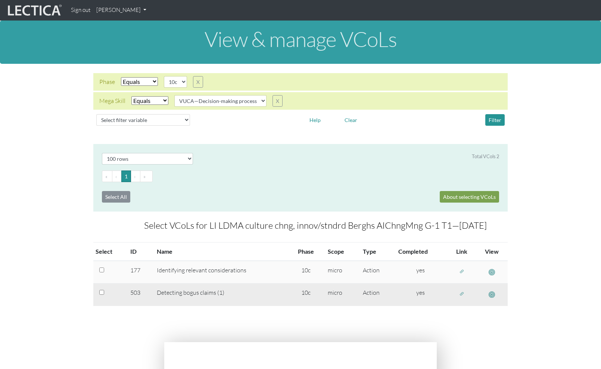
click at [490, 294] on span "button" at bounding box center [492, 295] width 6 height 8
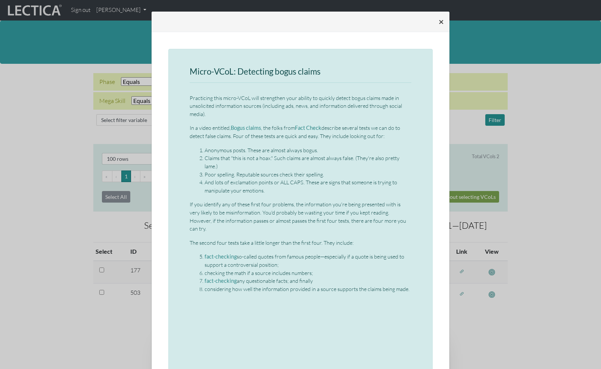
click at [441, 22] on span "×" at bounding box center [441, 21] width 5 height 11
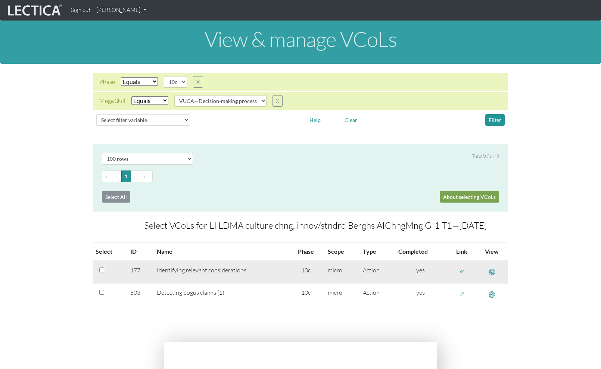
click at [462, 272] on span "button" at bounding box center [461, 271] width 5 height 6
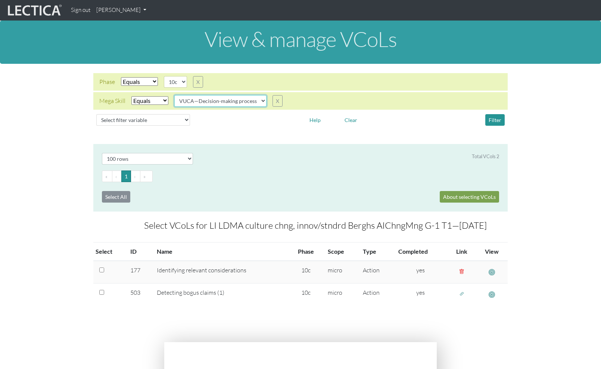
click at [262, 100] on select "VUCA—Collaborative capacity VUCA—Contextual thinking VUCA—Decision-making proce…" at bounding box center [220, 101] width 92 height 12
select select "VUCA—Contextual thinking"
click at [175, 95] on select "VUCA—Collaborative capacity VUCA—Contextual thinking VUCA—Decision-making proce…" at bounding box center [220, 101] width 92 height 12
click at [494, 121] on button "Filter" at bounding box center [494, 120] width 19 height 12
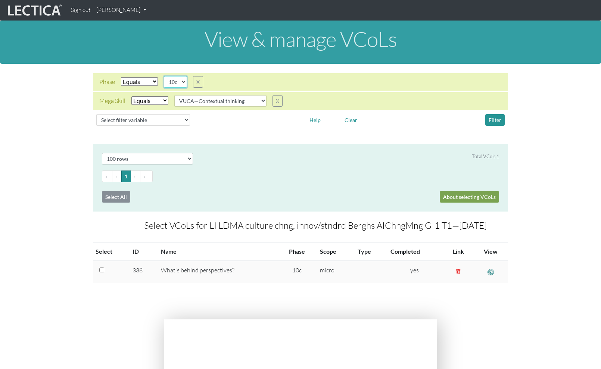
click at [184, 81] on select "10c 10d 11a 11b" at bounding box center [175, 82] width 23 height 12
click at [164, 76] on select "10c 10d 11a 11b" at bounding box center [175, 82] width 23 height 12
click at [495, 119] on button "Filter" at bounding box center [494, 120] width 19 height 12
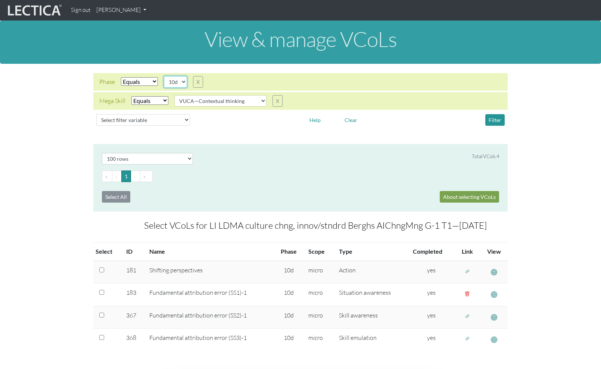
click at [183, 82] on select "10c 10d 11a 11b" at bounding box center [175, 82] width 23 height 12
click at [164, 76] on select "10c 10d 11a 11b" at bounding box center [175, 82] width 23 height 12
click at [495, 119] on button "Filter" at bounding box center [494, 120] width 19 height 12
click at [182, 80] on select "10c 10d 11a 11b" at bounding box center [175, 82] width 23 height 12
select select "11b"
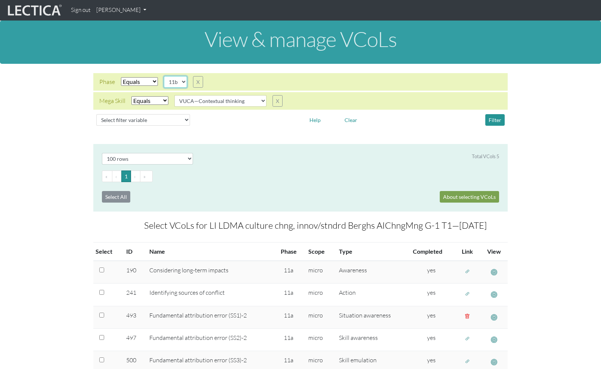
click at [164, 76] on select "10c 10d 11a 11b" at bounding box center [175, 82] width 23 height 12
click at [491, 119] on button "Filter" at bounding box center [494, 120] width 19 height 12
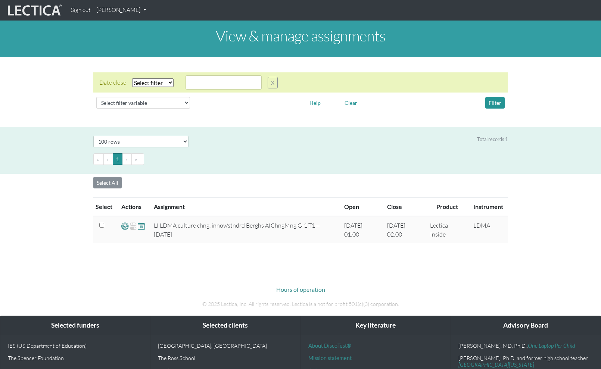
select select "100"
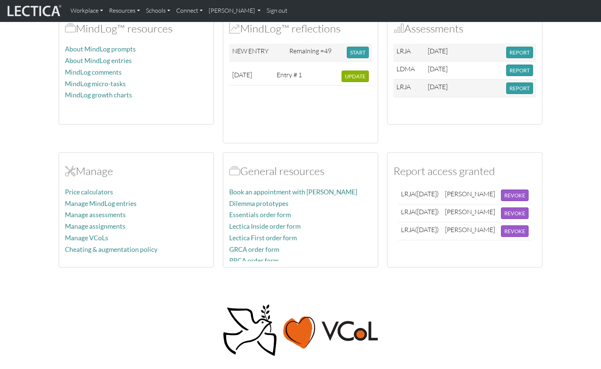
scroll to position [243, 0]
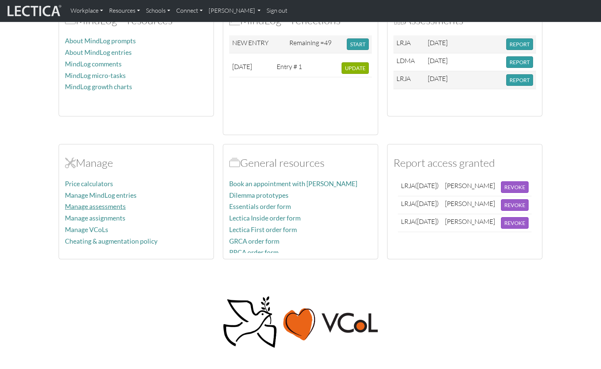
click at [90, 205] on link "Manage assessments" at bounding box center [95, 207] width 61 height 8
click at [109, 217] on link "Manage assignments" at bounding box center [95, 218] width 60 height 8
click at [93, 206] on link "Manage assessments" at bounding box center [95, 207] width 61 height 8
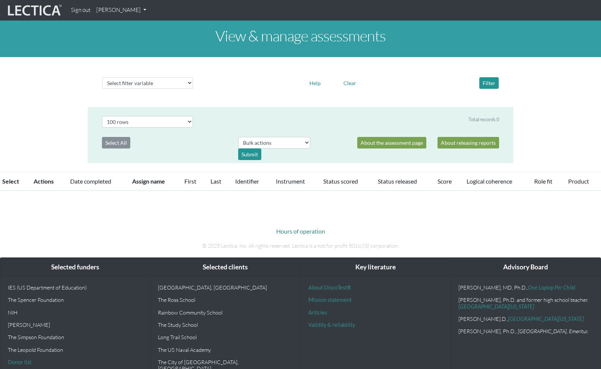
select select "100"
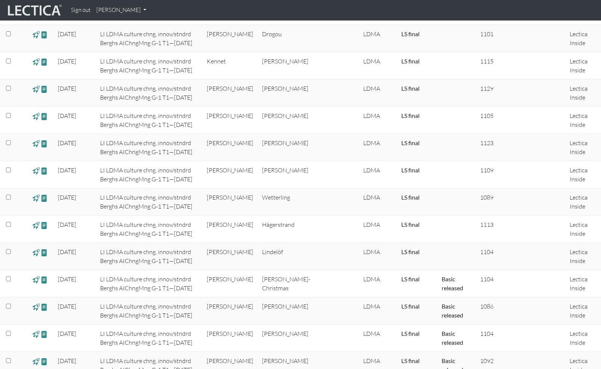
scroll to position [245, 0]
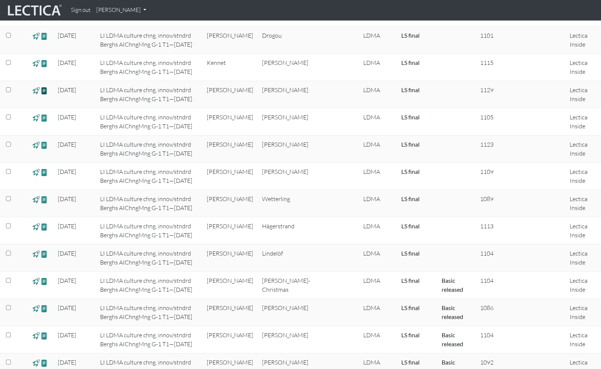
click at [44, 91] on span at bounding box center [44, 90] width 7 height 9
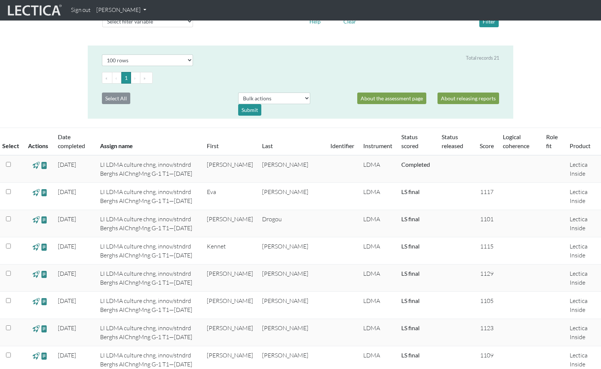
scroll to position [74, 0]
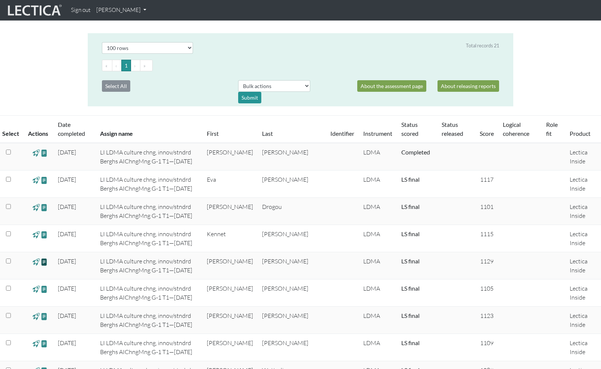
click at [44, 262] on span at bounding box center [44, 262] width 7 height 9
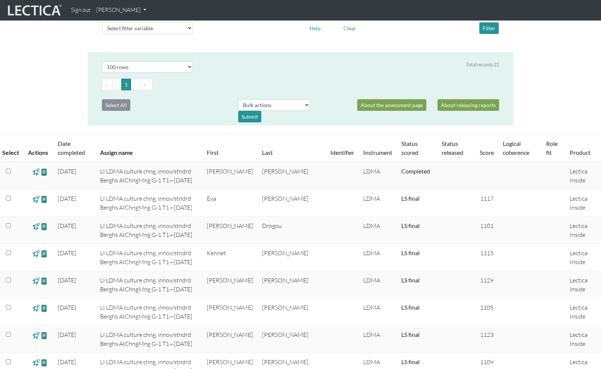
scroll to position [0, 0]
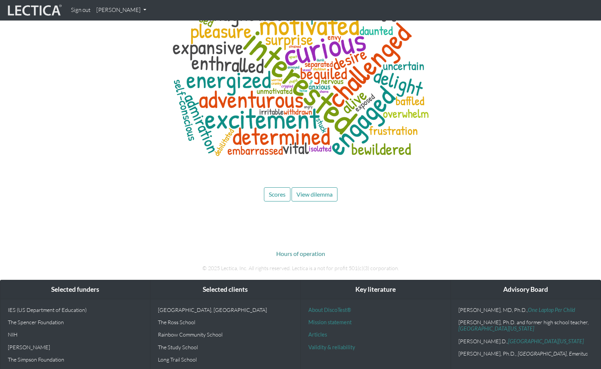
scroll to position [3492, 0]
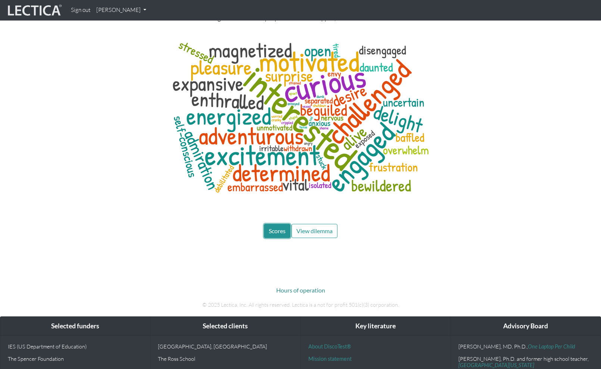
click at [272, 227] on span "Scores" at bounding box center [277, 230] width 17 height 7
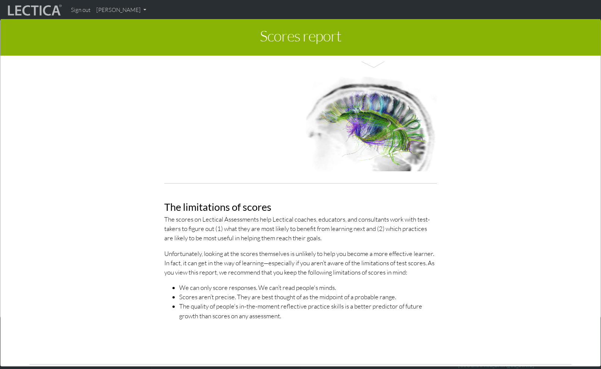
scroll to position [0, 0]
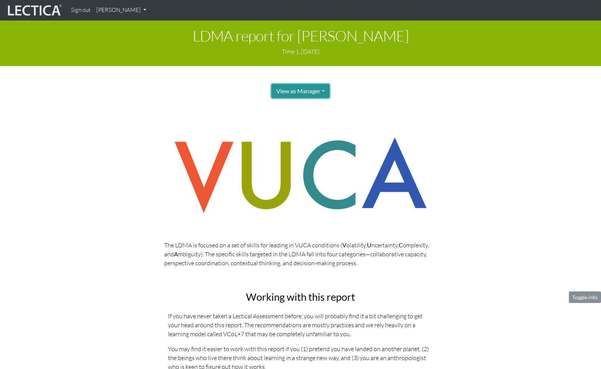
click at [324, 90] on button "View as Manager" at bounding box center [300, 91] width 58 height 14
click at [311, 116] on link "Test-taker" at bounding box center [309, 116] width 60 height 9
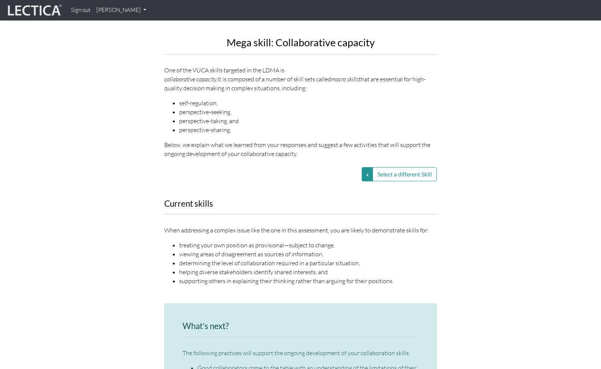
scroll to position [873, 0]
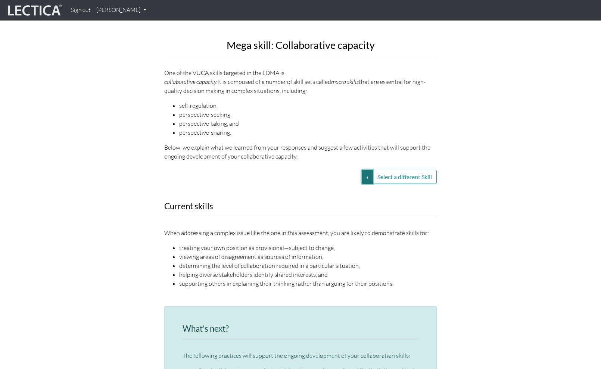
click at [365, 170] on button "Select a different Skill" at bounding box center [367, 177] width 11 height 14
click at [311, 173] on link "VUCA—Collaborative capacity" at bounding box center [314, 177] width 80 height 9
click at [362, 170] on button "Select a different Skill" at bounding box center [367, 177] width 11 height 14
click at [341, 182] on link "VUCA—Contextual thinking" at bounding box center [314, 186] width 80 height 9
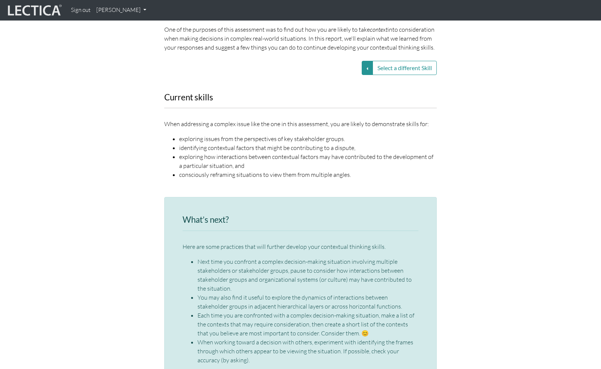
scroll to position [957, 0]
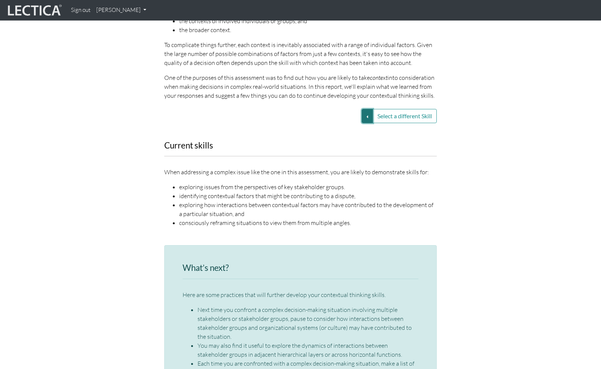
click at [367, 109] on button "Select a different Skill" at bounding box center [367, 116] width 11 height 14
click at [323, 130] on link "VUCA—Decision-making process" at bounding box center [314, 134] width 80 height 9
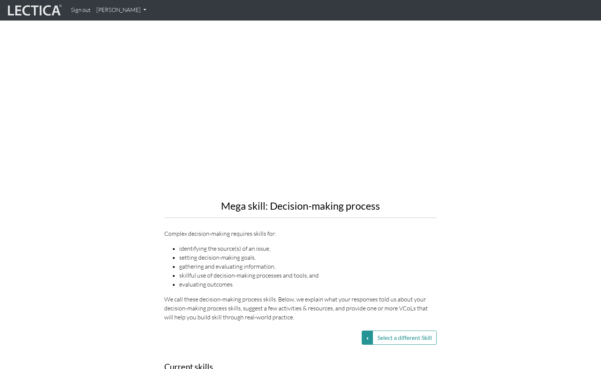
scroll to position [704, 0]
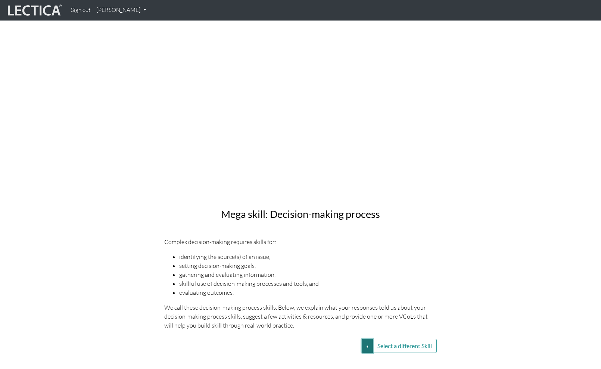
click at [364, 339] on button "Select a different Skill" at bounding box center [367, 346] width 11 height 14
click at [324, 368] on link "VUCA—Perspective coordination" at bounding box center [314, 372] width 80 height 9
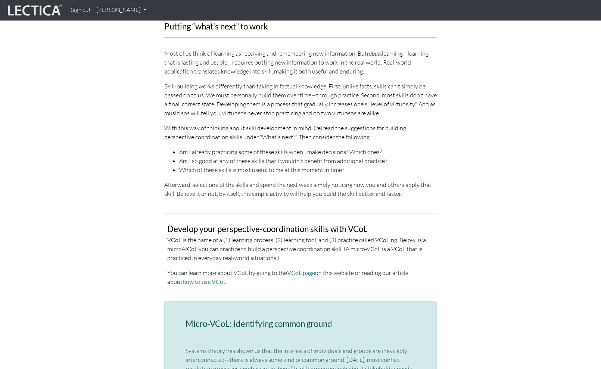
scroll to position [1291, 0]
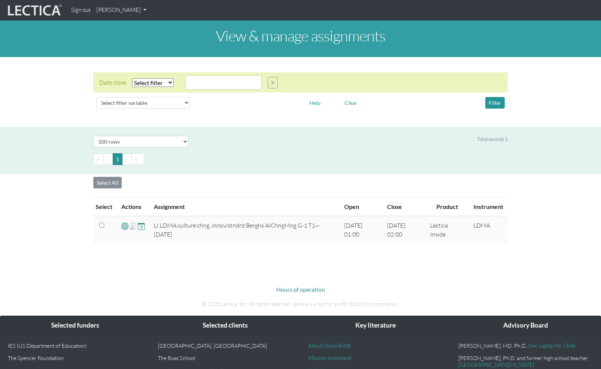
select select "100"
click at [172, 82] on select "Select filter Equals Greater than Less than" at bounding box center [152, 82] width 41 height 9
click at [132, 78] on select "Select filter Equals Greater than Less than" at bounding box center [152, 82] width 41 height 9
click at [172, 82] on select "Select filter Equals Greater than Less than" at bounding box center [152, 82] width 41 height 9
select select "contains"
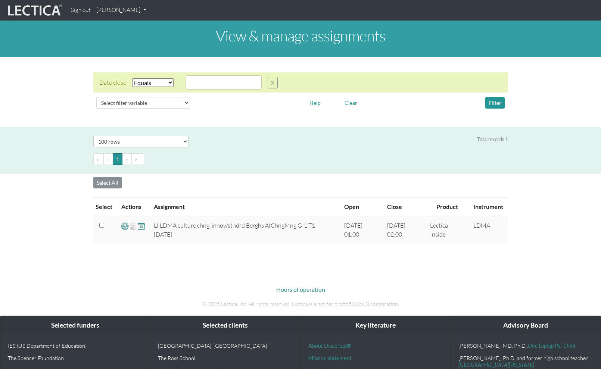
click at [132, 78] on select "Select filter Equals Greater than Less than" at bounding box center [152, 82] width 41 height 9
click at [244, 110] on div "Select filter variable Assignment name Date open Date close Instrument name Pro…" at bounding box center [300, 103] width 414 height 18
click at [188, 103] on select "Select filter variable Assignment name Date open Date close Instrument name Pro…" at bounding box center [143, 103] width 94 height 12
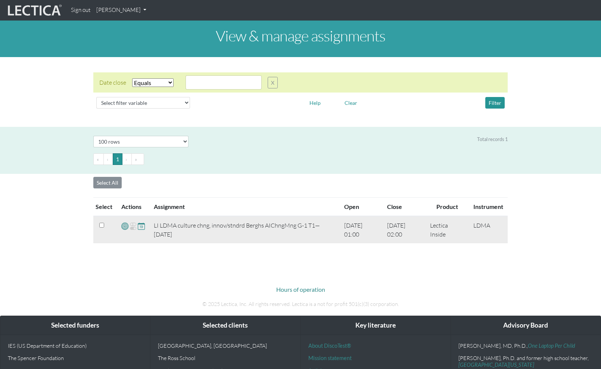
click at [123, 228] on span at bounding box center [124, 226] width 7 height 9
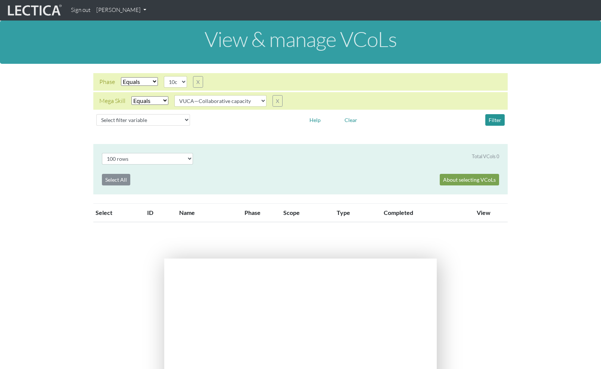
select select "100"
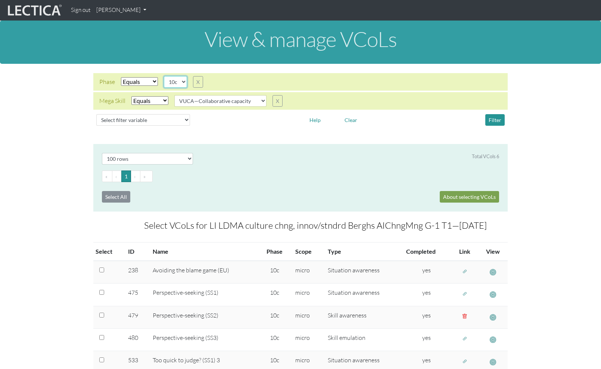
click at [182, 81] on select "10c 10d 11a 11b" at bounding box center [175, 82] width 23 height 12
click at [164, 76] on select "10c 10d 11a 11b" at bounding box center [175, 82] width 23 height 12
click at [183, 81] on select "10c 10d 11a 11b" at bounding box center [175, 82] width 23 height 12
select select "11b"
click at [164, 76] on select "10c 10d 11a 11b" at bounding box center [175, 82] width 23 height 12
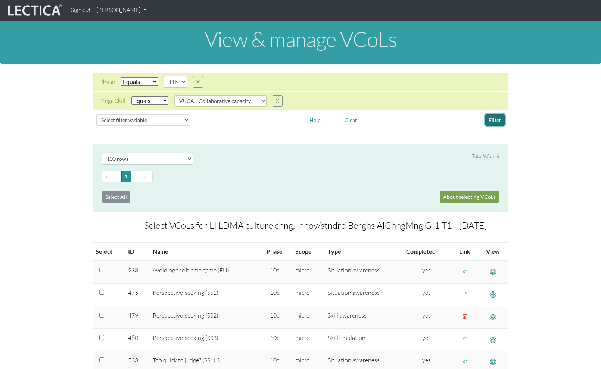
click at [496, 119] on button "Filter" at bounding box center [494, 120] width 19 height 12
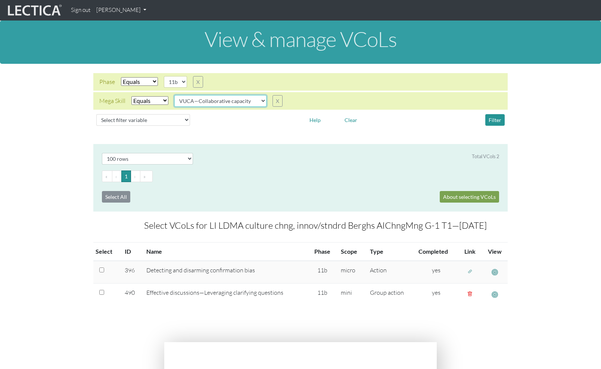
click at [250, 100] on select "VUCA—Collaborative capacity VUCA—Contextual thinking VUCA—Decision-making proce…" at bounding box center [220, 101] width 92 height 12
select select "VUCA—Perspective coordination"
click at [175, 95] on select "VUCA—Collaborative capacity VUCA—Contextual thinking VUCA—Decision-making proce…" at bounding box center [220, 101] width 92 height 12
click at [495, 124] on button "Filter" at bounding box center [494, 120] width 19 height 12
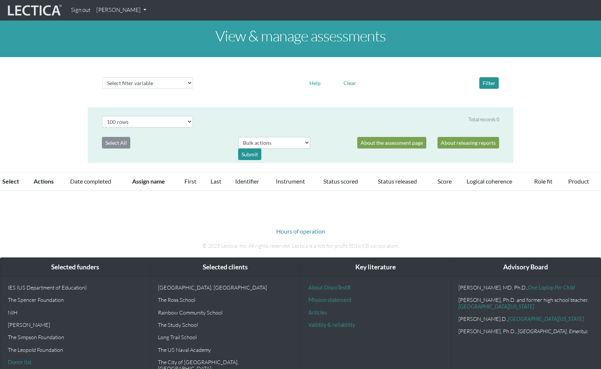
select select "100"
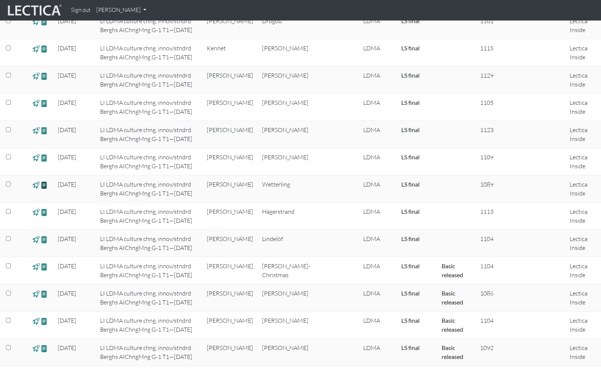
scroll to position [261, 0]
click at [46, 185] on span at bounding box center [44, 184] width 7 height 9
click at [44, 240] on span at bounding box center [44, 238] width 7 height 9
click at [44, 130] on span at bounding box center [44, 129] width 7 height 9
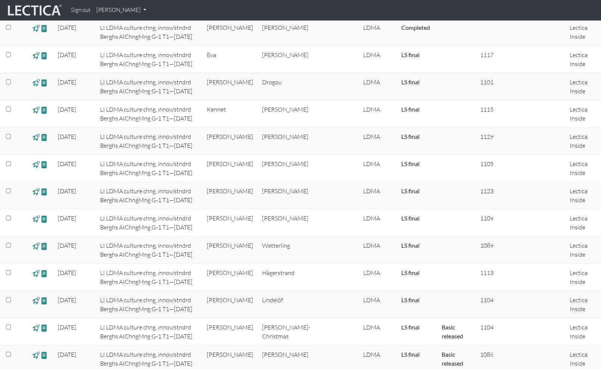
scroll to position [0, 0]
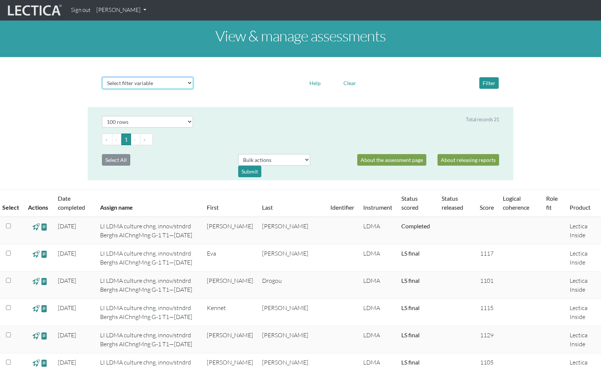
click at [187, 82] on select "Select filter variable Assignment name Date started Date completed First name G…" at bounding box center [147, 83] width 91 height 12
click at [189, 123] on select "Select # rows to display 10 rows 20 rows 50 rows 100 rows 200 rows 500 rows 100…" at bounding box center [147, 122] width 91 height 12
click at [102, 116] on select "Select # rows to display 10 rows 20 rows 50 rows 100 rows 200 rows 500 rows 100…" at bounding box center [147, 122] width 91 height 12
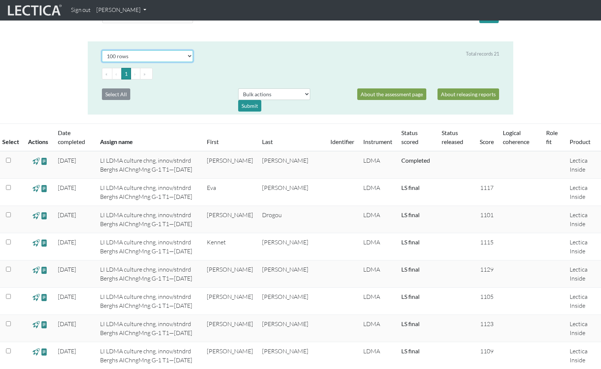
scroll to position [67, 0]
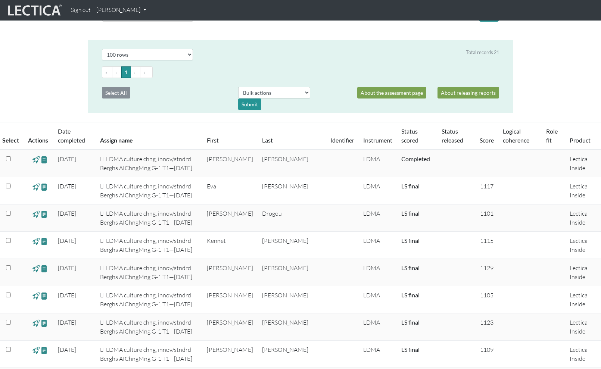
click at [34, 187] on span at bounding box center [35, 187] width 7 height 9
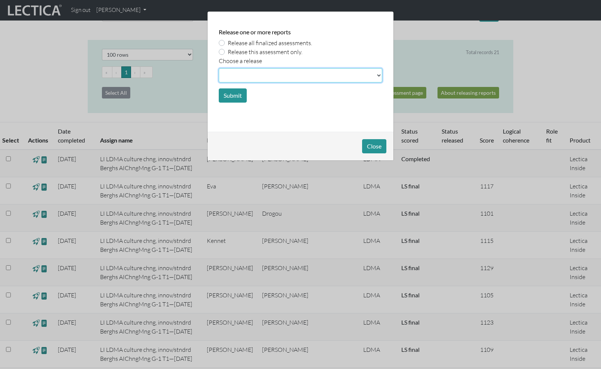
click at [377, 75] on select at bounding box center [300, 75] width 163 height 14
select select "basic"
click at [219, 68] on select at bounding box center [300, 75] width 163 height 14
click at [377, 147] on button "Close" at bounding box center [374, 146] width 24 height 14
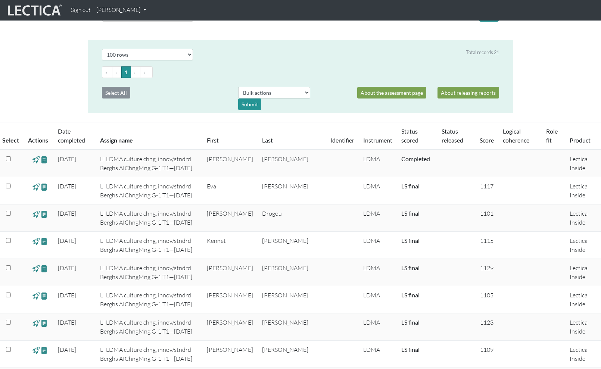
click at [7, 186] on input "checkbox" at bounding box center [8, 186] width 5 height 5
click at [306, 94] on select "Bulk actions download test-taker data" at bounding box center [274, 93] width 72 height 12
click at [304, 93] on select "Bulk actions download test-taker data" at bounding box center [274, 93] width 72 height 12
click at [326, 105] on div at bounding box center [335, 98] width 33 height 23
click at [7, 213] on input "checkbox" at bounding box center [8, 213] width 5 height 5
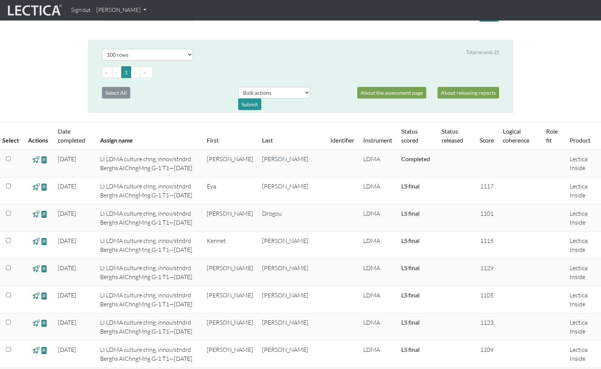
click at [37, 214] on span at bounding box center [35, 214] width 7 height 9
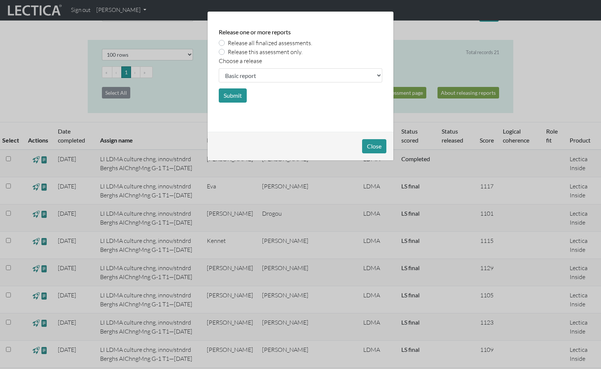
click at [228, 41] on label "Release all finalized assessments." at bounding box center [270, 42] width 84 height 9
click at [224, 41] on input "Release all finalized assessments." at bounding box center [222, 41] width 6 height 7
radio input "true"
click at [227, 98] on button "Submit" at bounding box center [233, 95] width 28 height 14
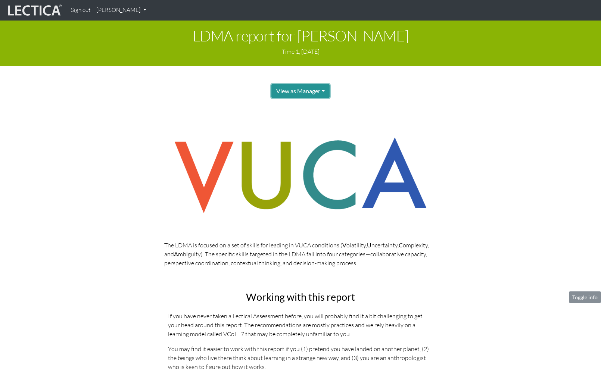
click at [326, 88] on button "View as Manager" at bounding box center [300, 91] width 58 height 14
click at [305, 113] on link "Test-taker" at bounding box center [309, 116] width 60 height 9
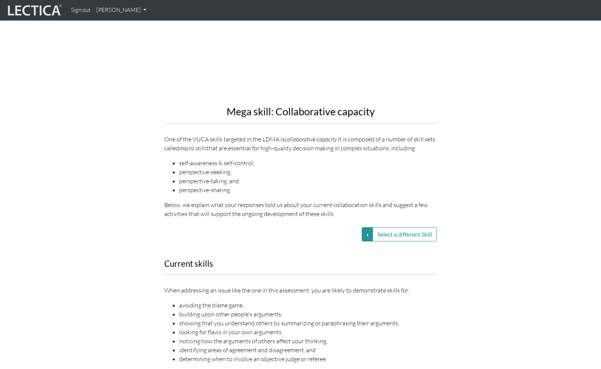
scroll to position [814, 0]
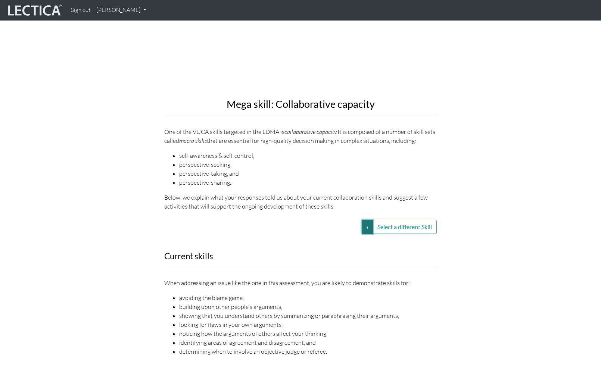
click at [365, 220] on button "Select a different Skill" at bounding box center [367, 227] width 11 height 14
click at [488, 223] on div "Select a different Skill VUCA—Collaborative capacity VUCA—Contextual thinking V…" at bounding box center [301, 227] width 426 height 14
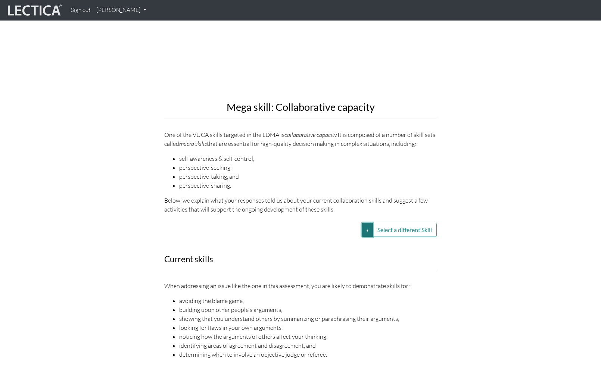
click at [365, 223] on button "Select a different Skill" at bounding box center [367, 230] width 11 height 14
click at [333, 235] on link "VUCA—Contextual thinking" at bounding box center [314, 239] width 80 height 9
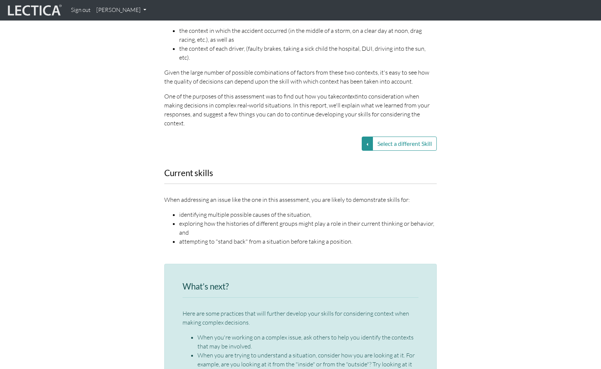
scroll to position [864, 0]
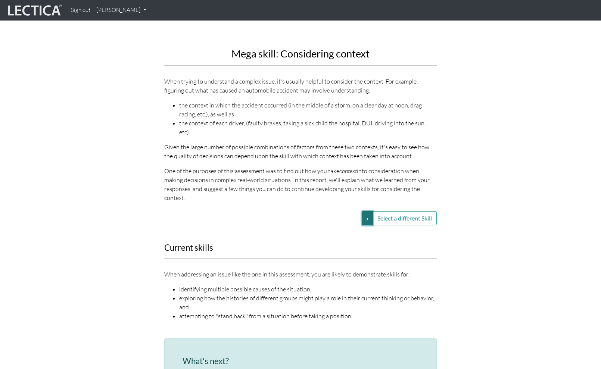
click at [364, 211] on button "Select a different Skill" at bounding box center [367, 218] width 11 height 14
click at [333, 232] on link "VUCA—Decision-making process" at bounding box center [314, 236] width 80 height 9
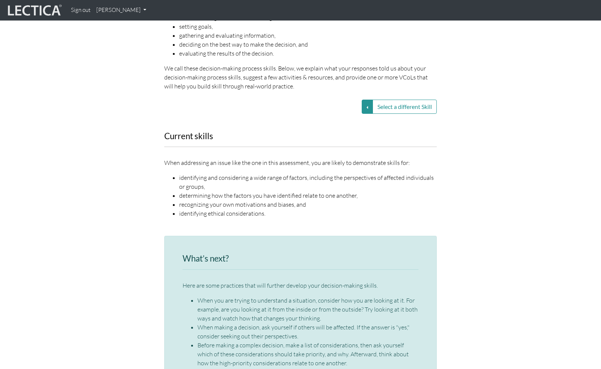
scroll to position [941, 0]
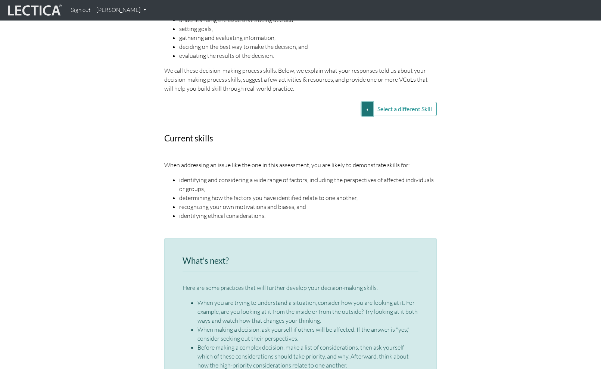
click at [366, 102] on button "Select a different Skill" at bounding box center [367, 109] width 11 height 14
click at [333, 131] on link "VUCA—Perspective coordination" at bounding box center [314, 135] width 80 height 9
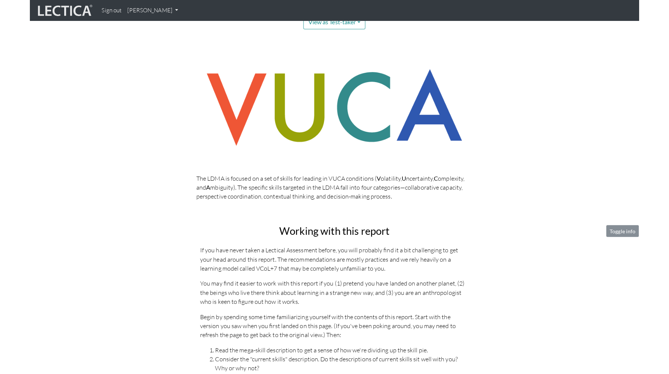
scroll to position [0, 0]
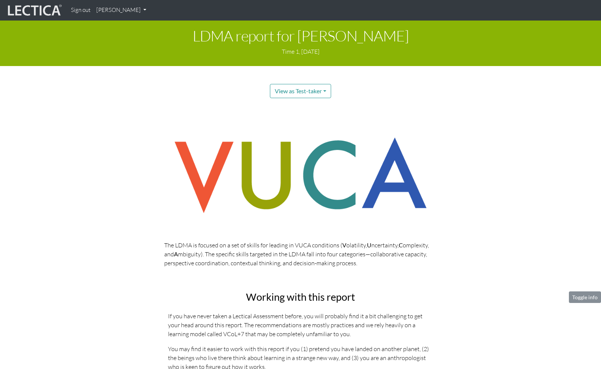
click at [379, 86] on div "View as Test-taker Manager Test-taker" at bounding box center [300, 91] width 265 height 14
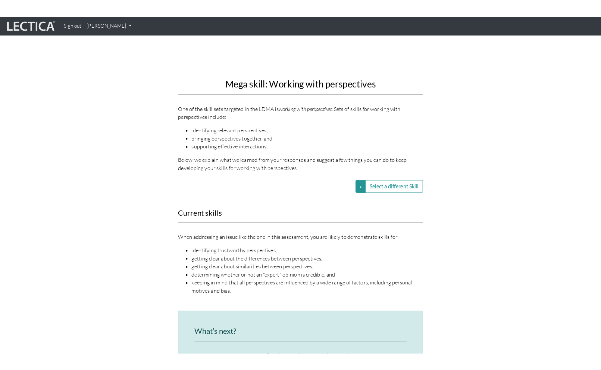
scroll to position [844, 0]
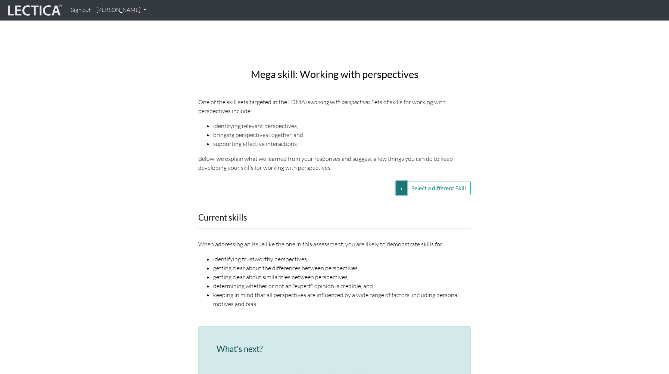
click at [399, 181] on button "Select a different Skill" at bounding box center [401, 188] width 11 height 14
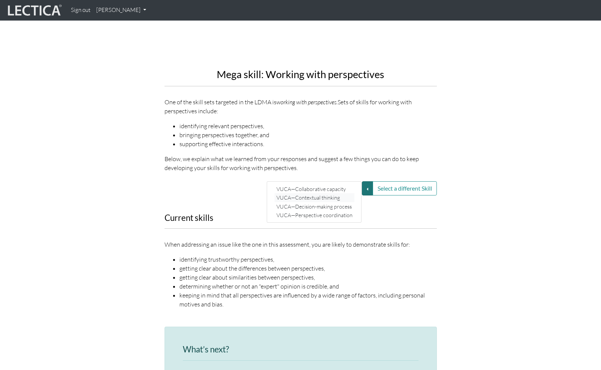
click at [320, 193] on link "VUCA—Contextual thinking" at bounding box center [315, 197] width 80 height 9
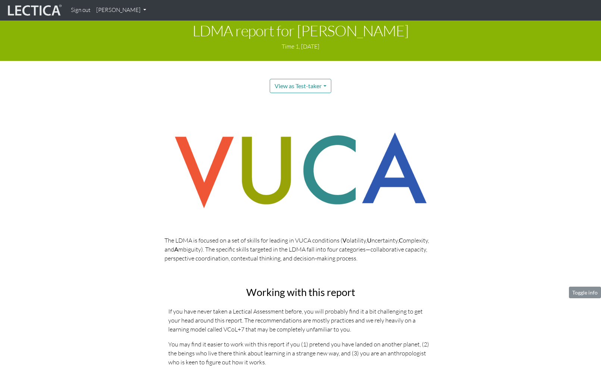
scroll to position [0, 0]
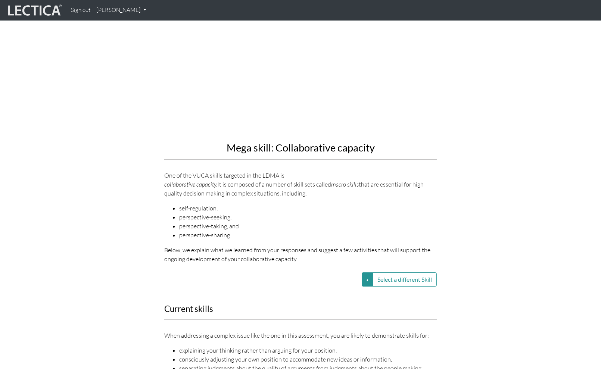
scroll to position [779, 0]
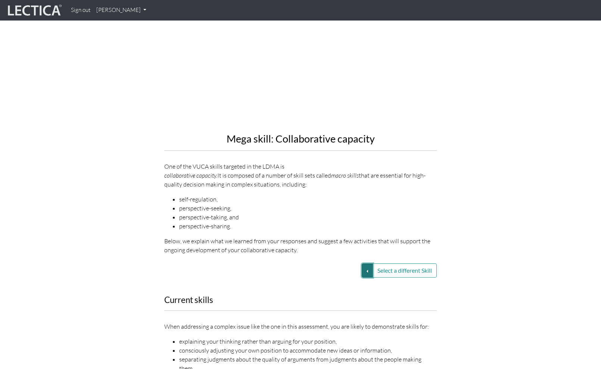
click at [365, 264] on button "Select a different Skill" at bounding box center [367, 271] width 11 height 14
click at [333, 275] on link "VUCA—Contextual thinking" at bounding box center [314, 279] width 80 height 9
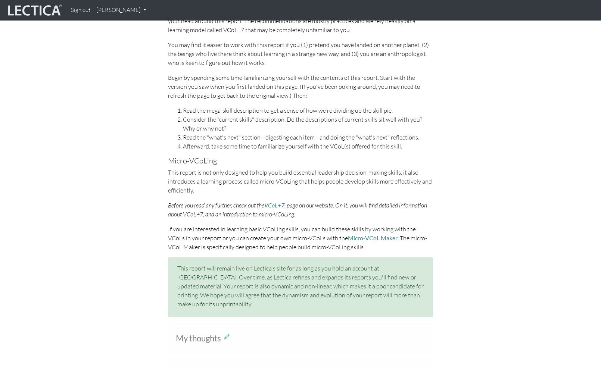
scroll to position [0, 0]
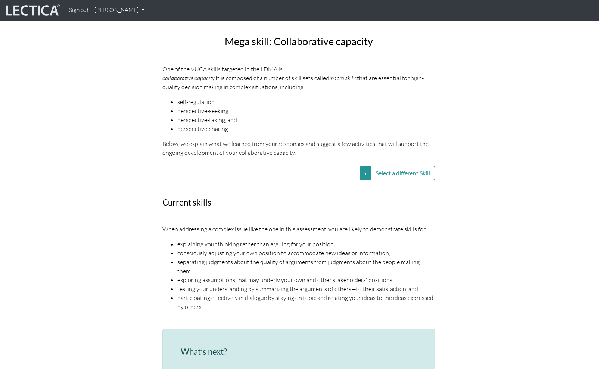
scroll to position [760, 2]
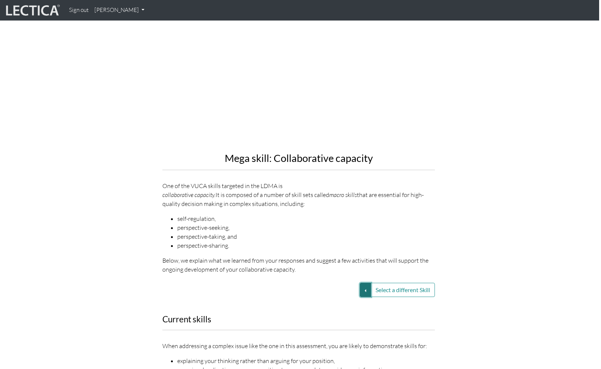
click at [364, 283] on button "Select a different Skill" at bounding box center [365, 290] width 11 height 14
click at [315, 295] on link "VUCA—Contextual thinking" at bounding box center [312, 299] width 80 height 9
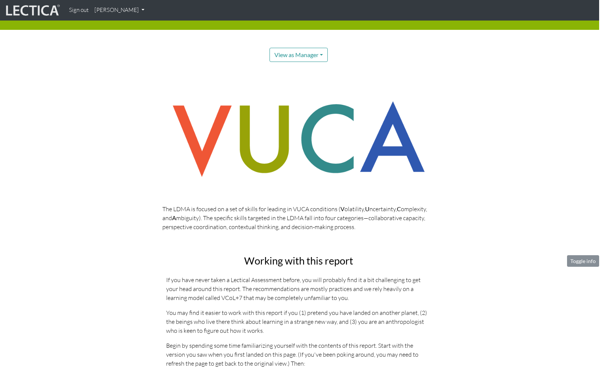
scroll to position [33, 2]
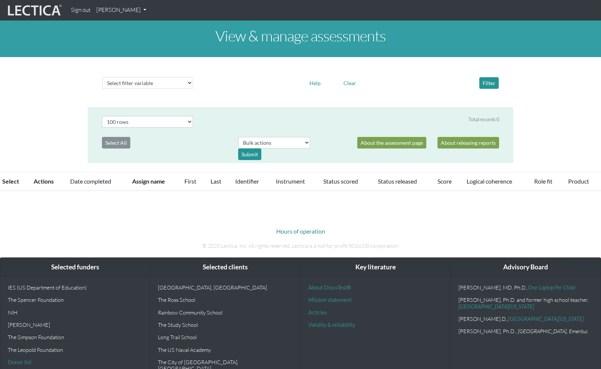
select select "100"
